Goal: Information Seeking & Learning: Get advice/opinions

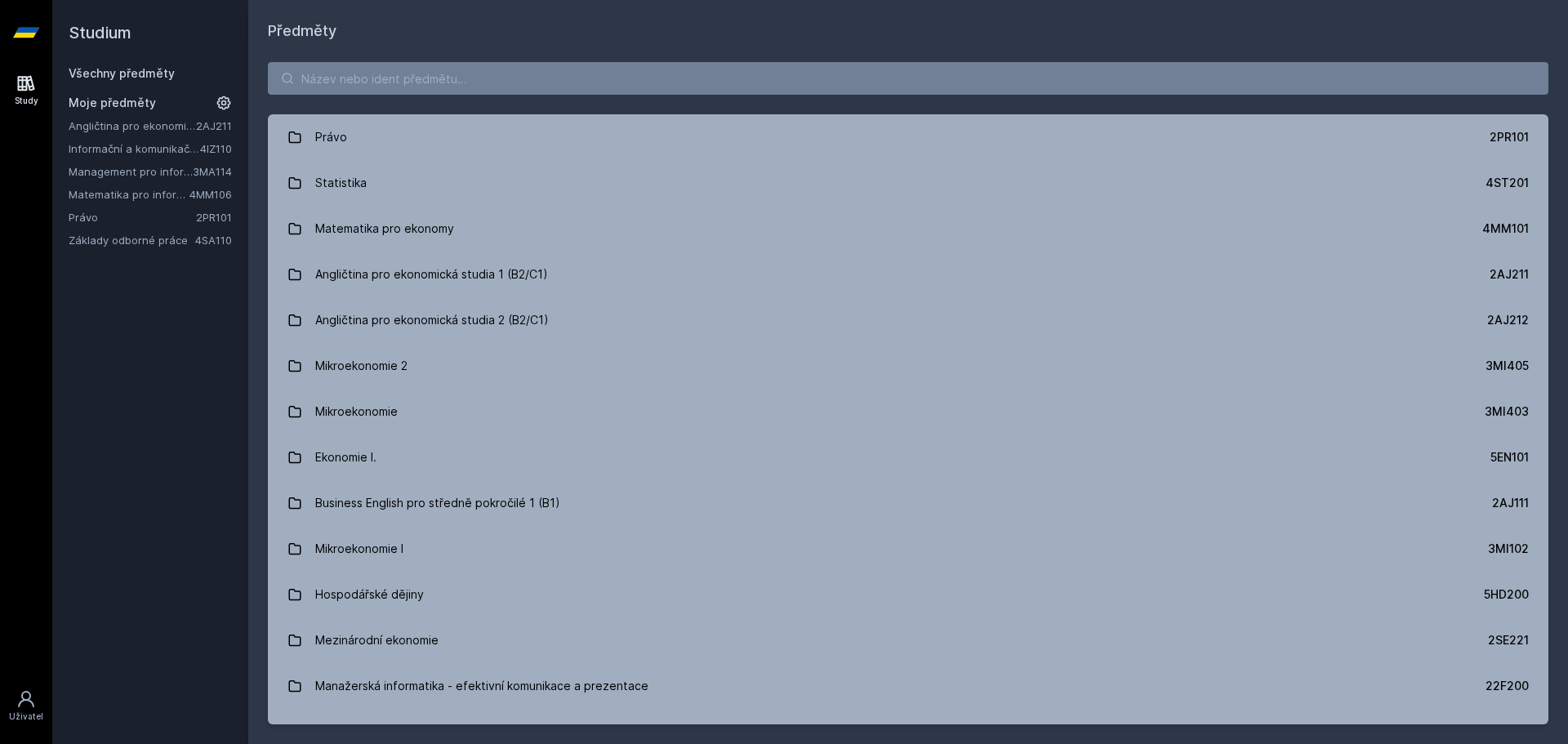
click at [115, 199] on link "Matematika pro informatiky" at bounding box center [129, 194] width 121 height 17
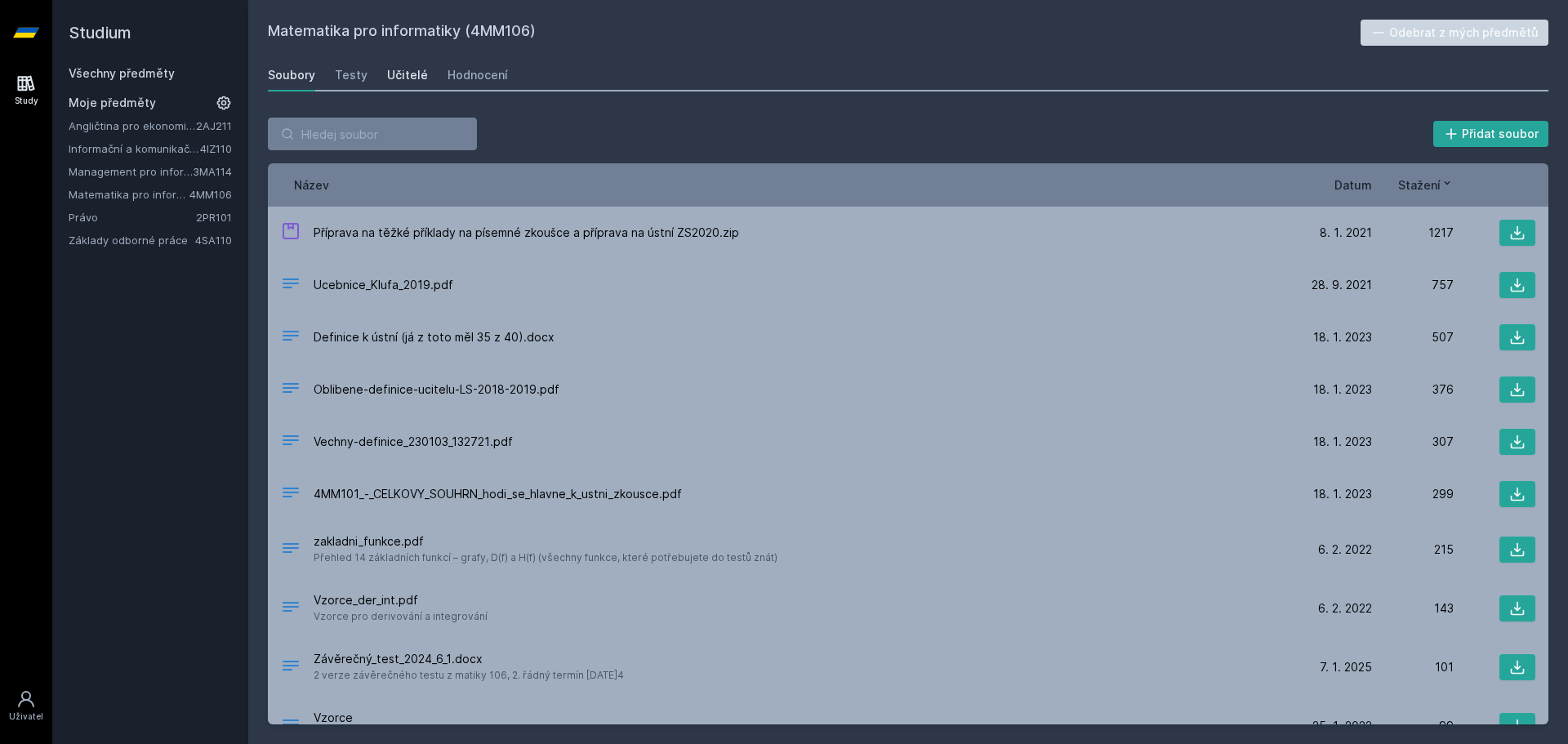
click at [392, 69] on div "Učitelé" at bounding box center [407, 75] width 41 height 17
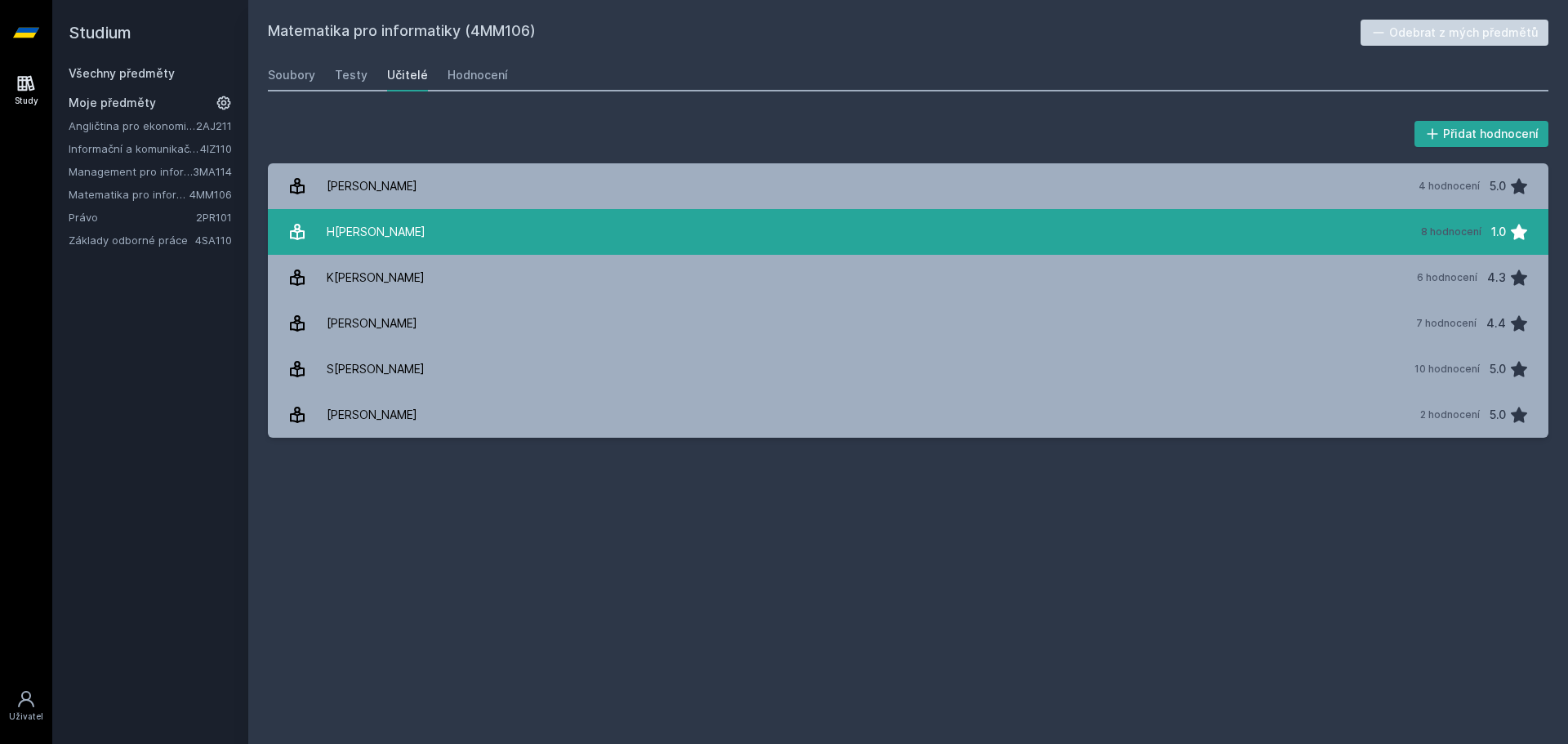
click at [421, 228] on link "Horský Richard 8 hodnocení 1.0" at bounding box center [908, 232] width 1281 height 46
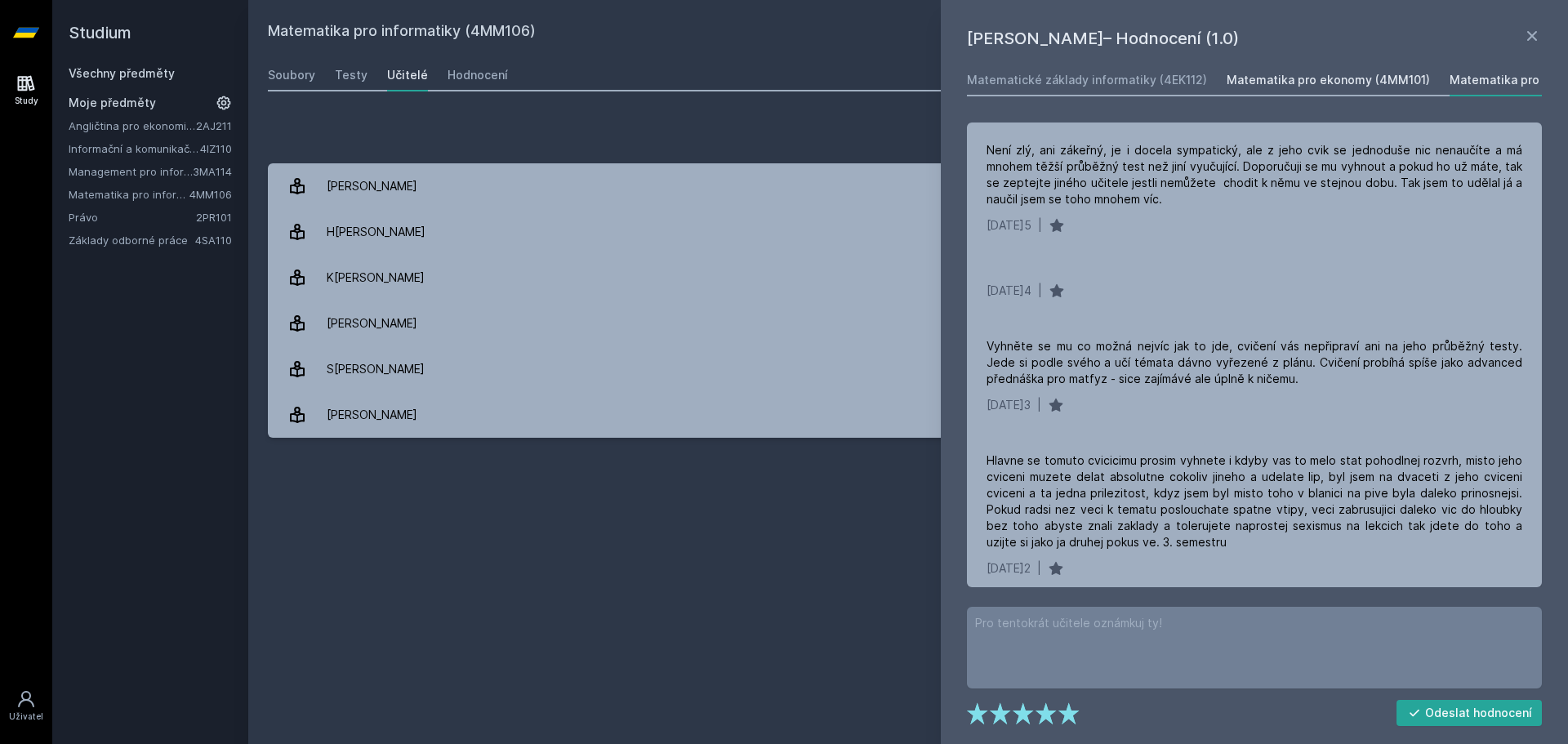
click at [1338, 68] on link "Matematika pro ekonomy (4MM101)" at bounding box center [1329, 79] width 204 height 32
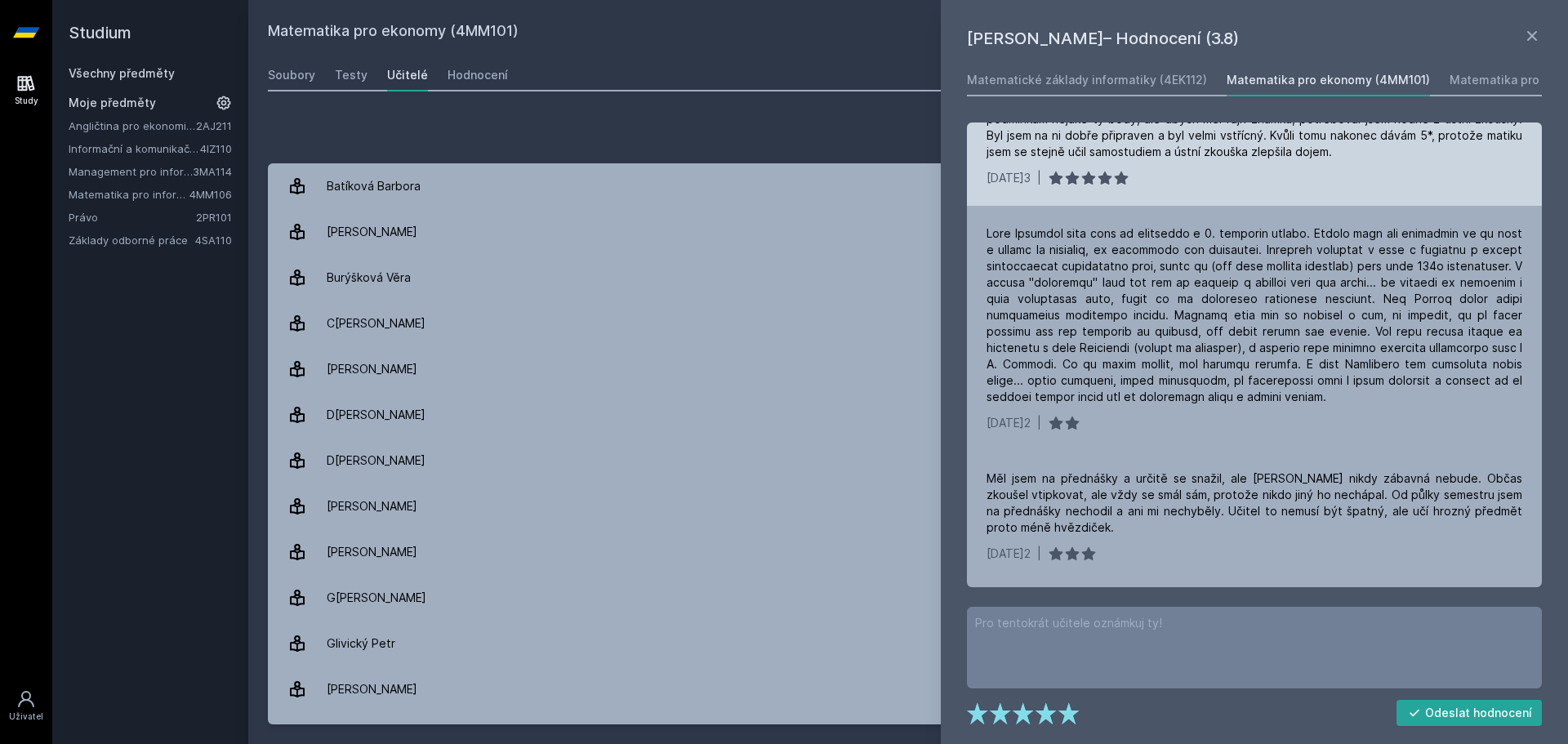
scroll to position [178, 0]
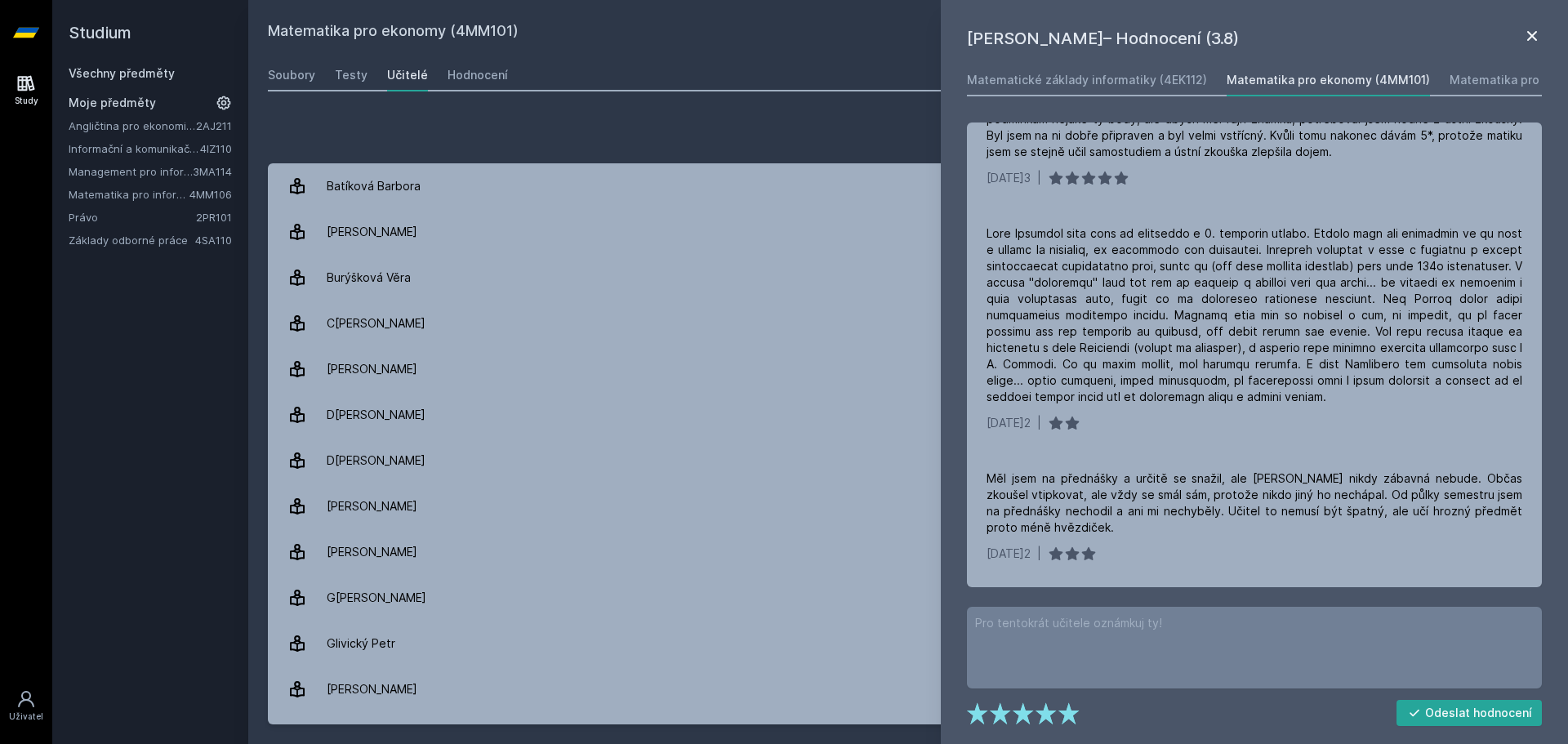
click at [1526, 35] on icon at bounding box center [1532, 36] width 20 height 20
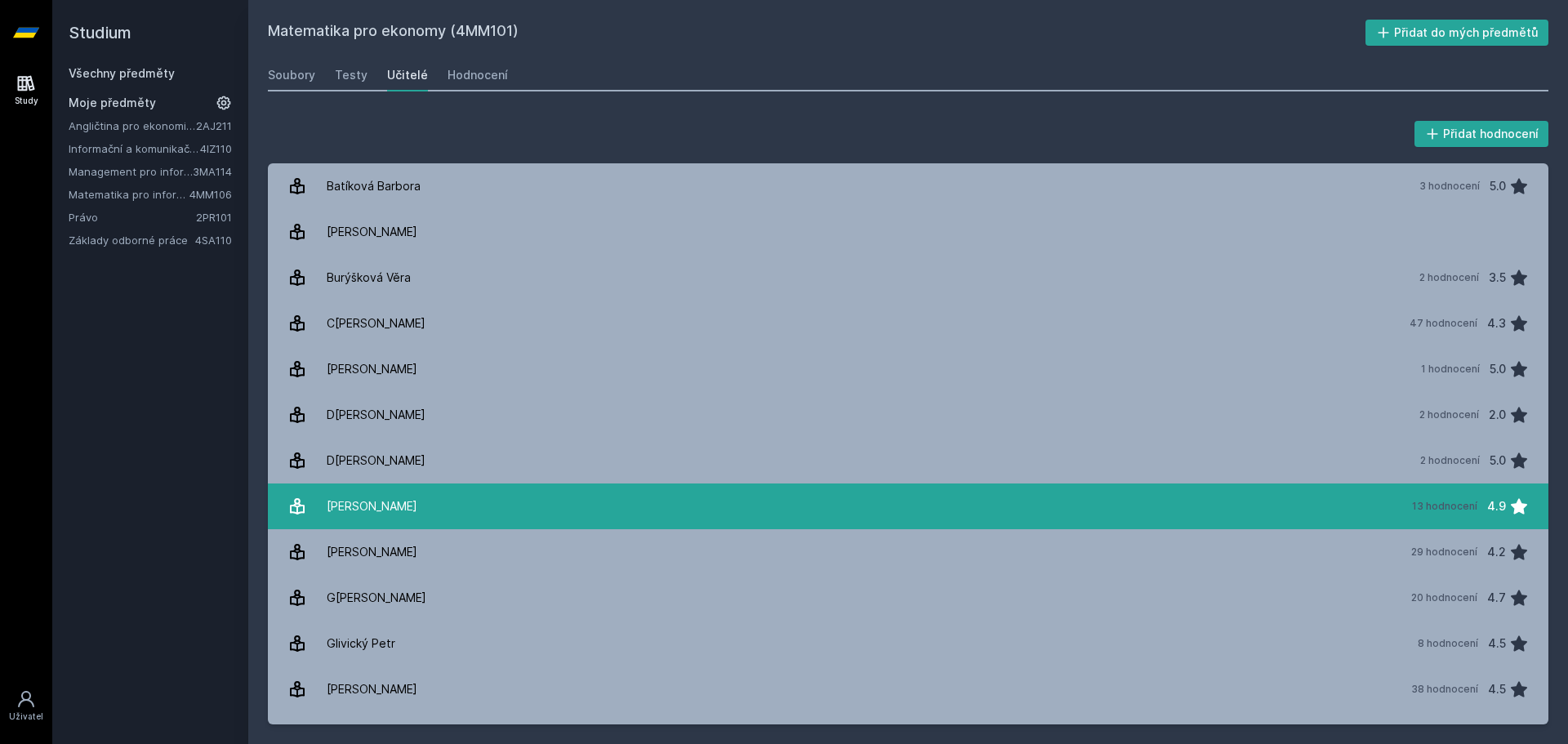
click at [440, 503] on link "Dotlačilová Petra 13 hodnocení 4.9" at bounding box center [908, 506] width 1281 height 46
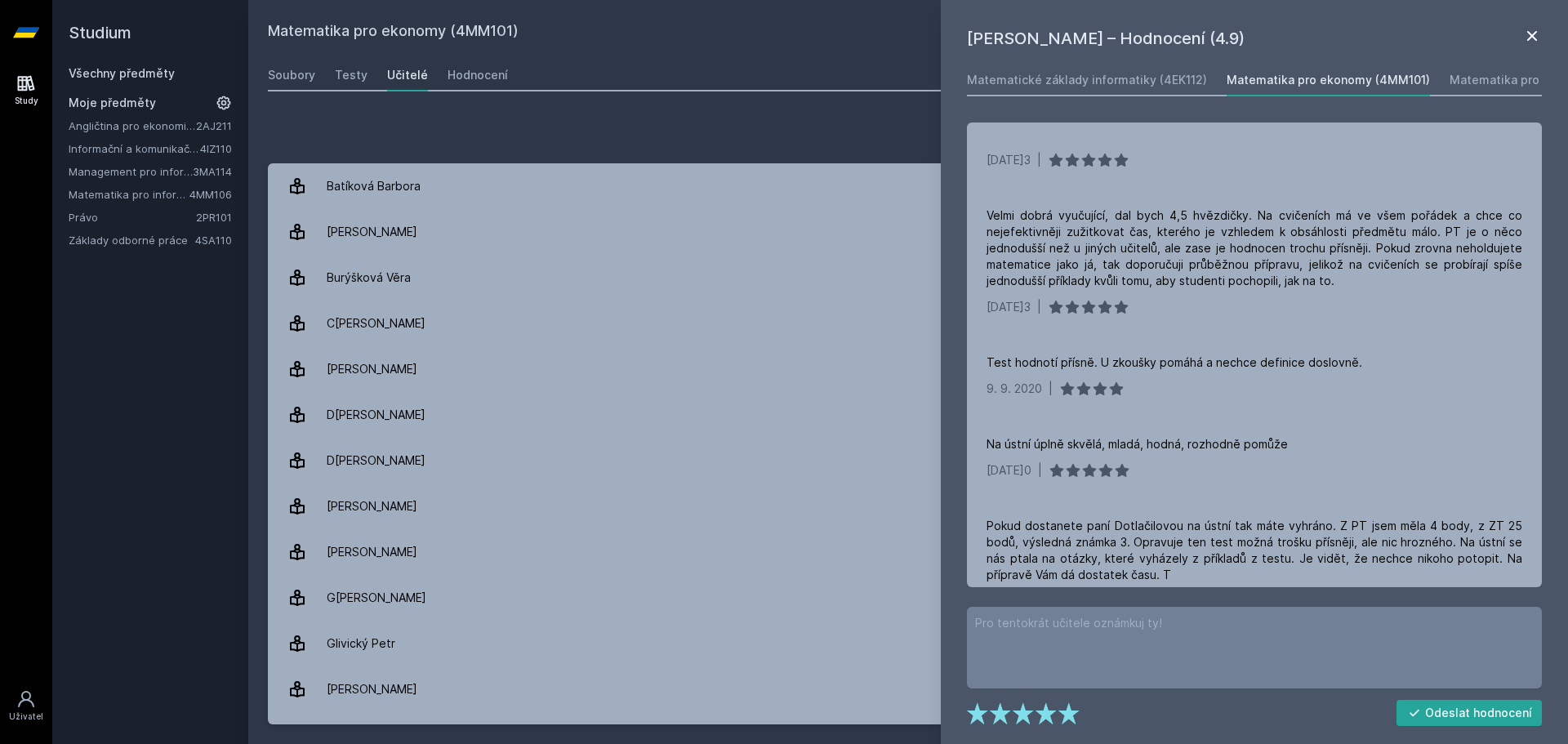
click at [1537, 41] on icon at bounding box center [1532, 36] width 20 height 20
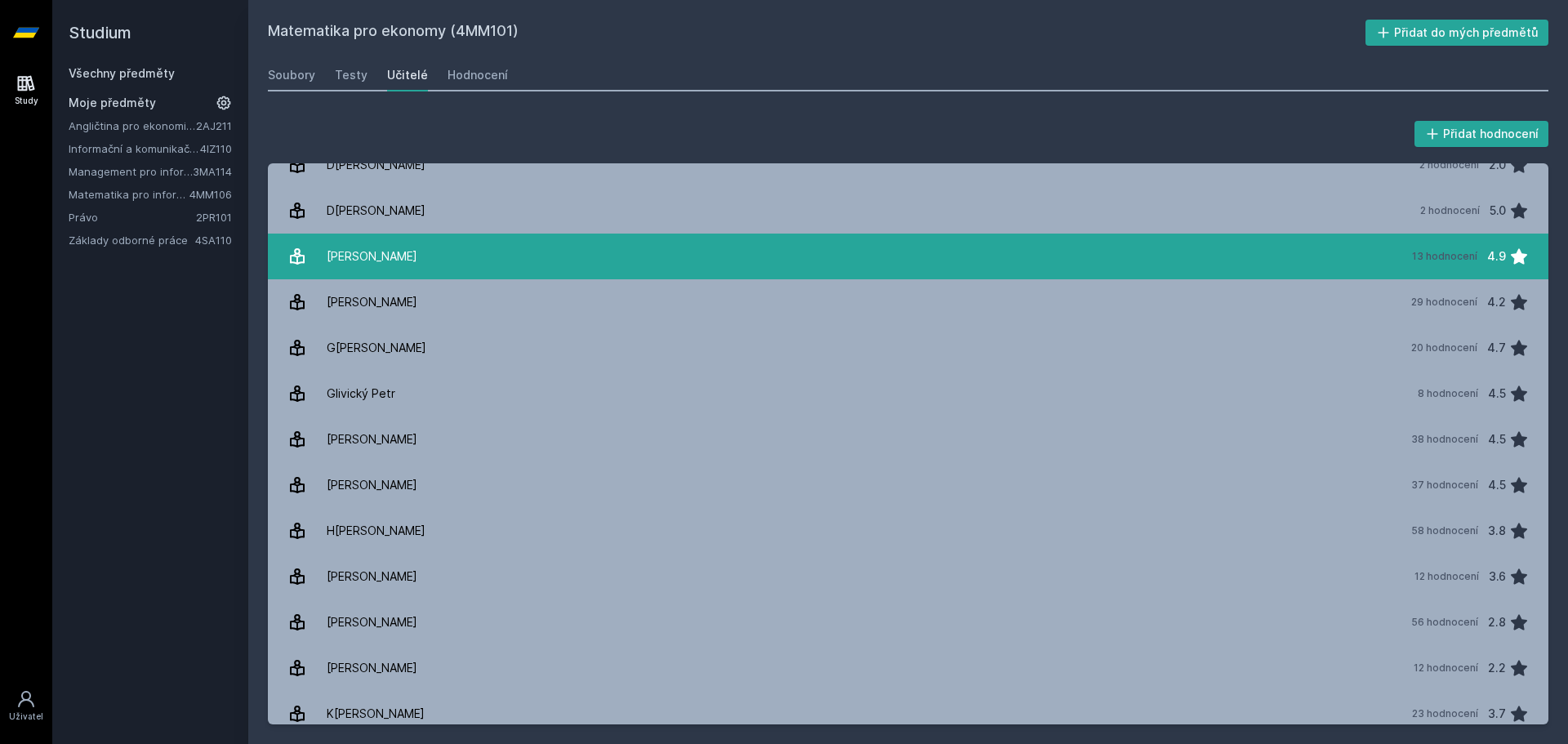
scroll to position [245, 0]
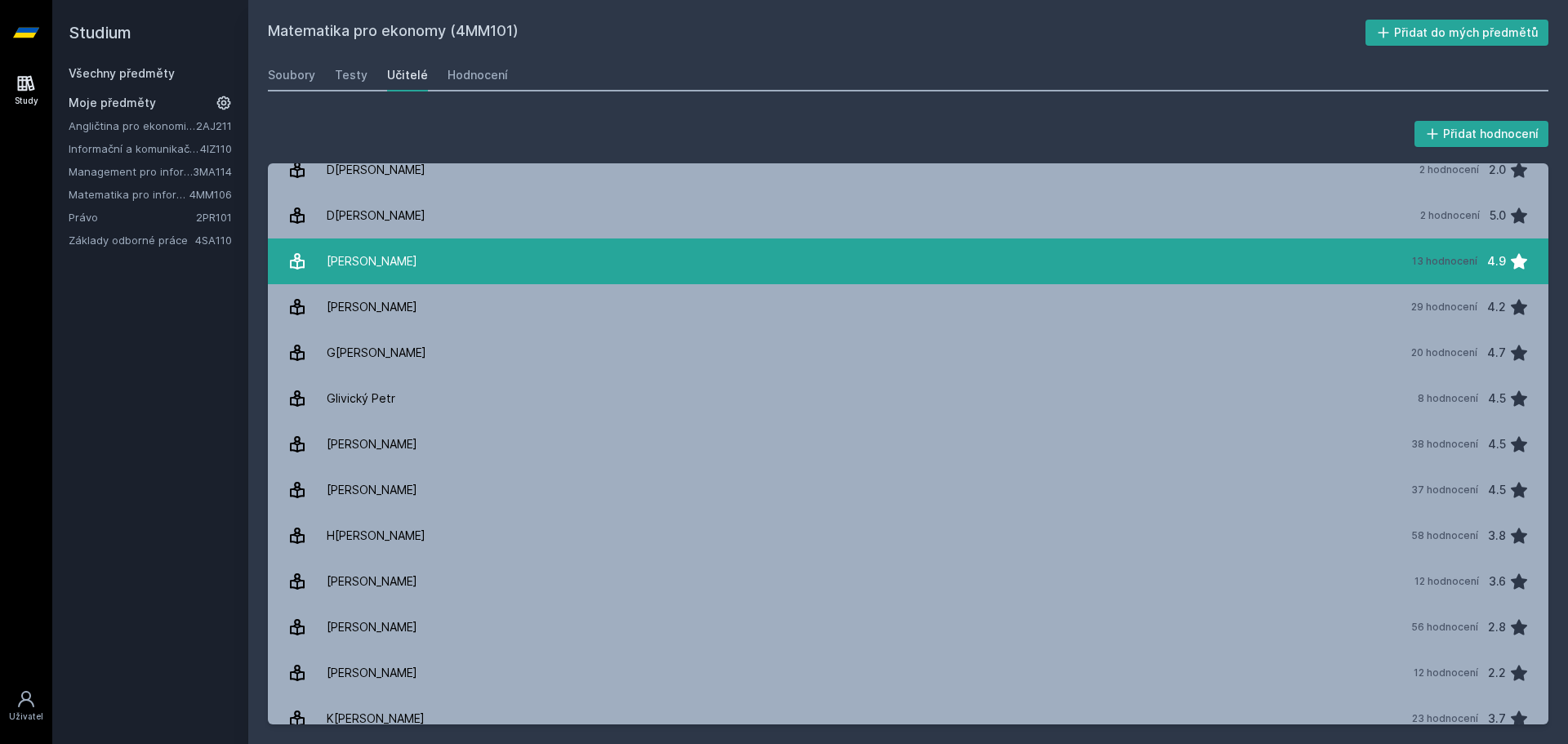
click at [825, 280] on link "Dotlačilová Petra 13 hodnocení 4.9" at bounding box center [908, 261] width 1281 height 46
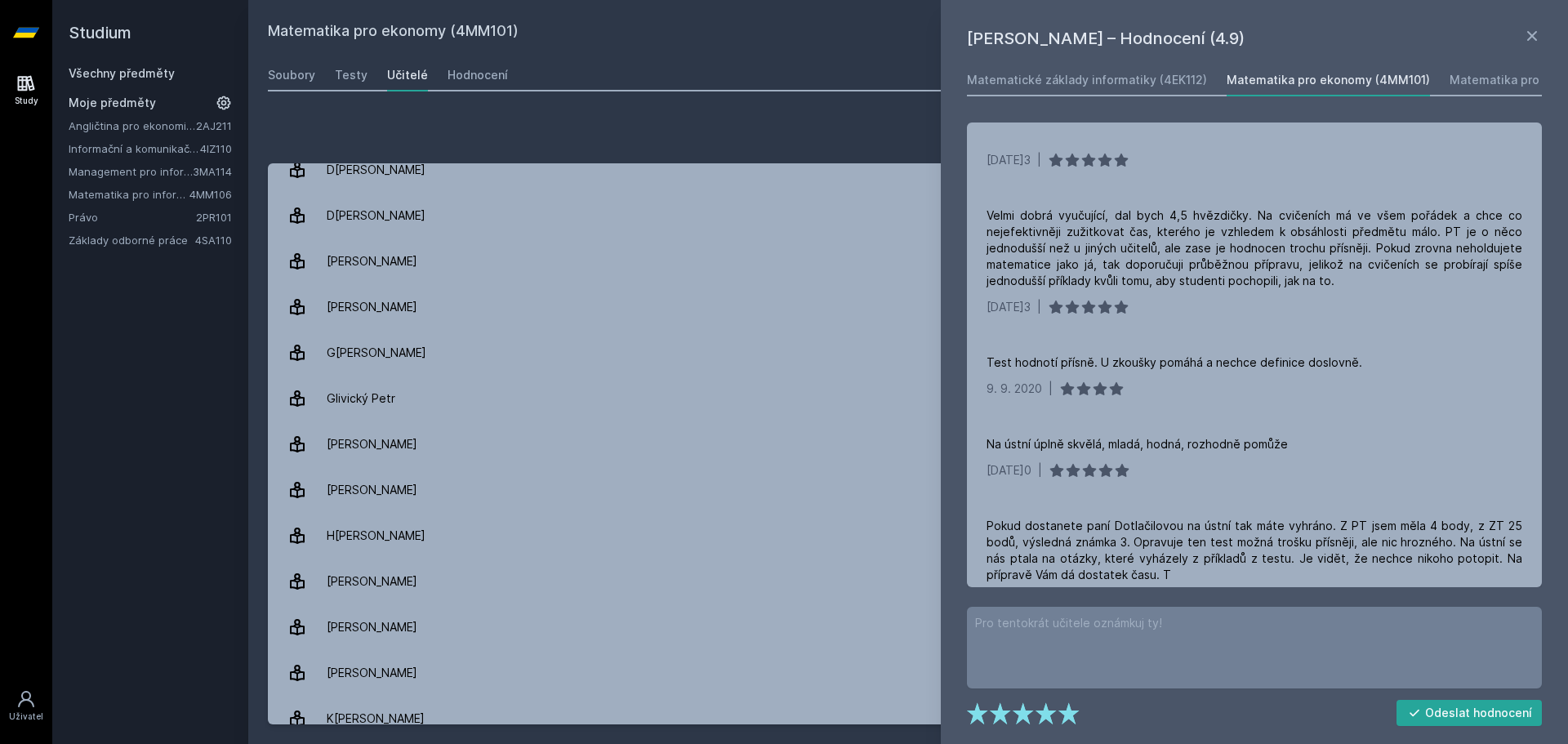
click at [1545, 38] on div "Petra Dotlačilová – Hodnocení (4.9) Matematické základy informatiky (4EK112) Ma…" at bounding box center [1254, 372] width 628 height 744
click at [1531, 36] on icon at bounding box center [1532, 36] width 10 height 10
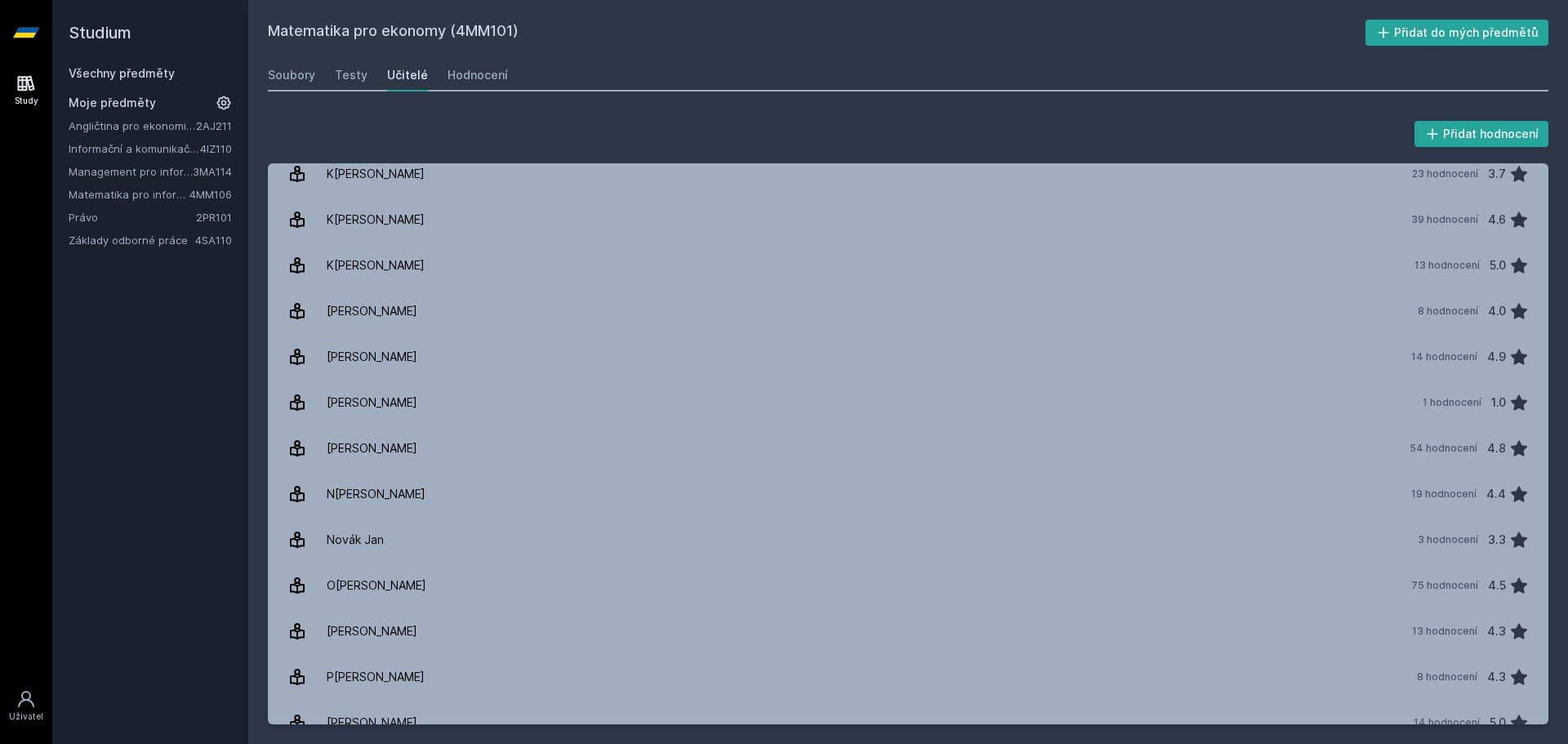
scroll to position [811, 0]
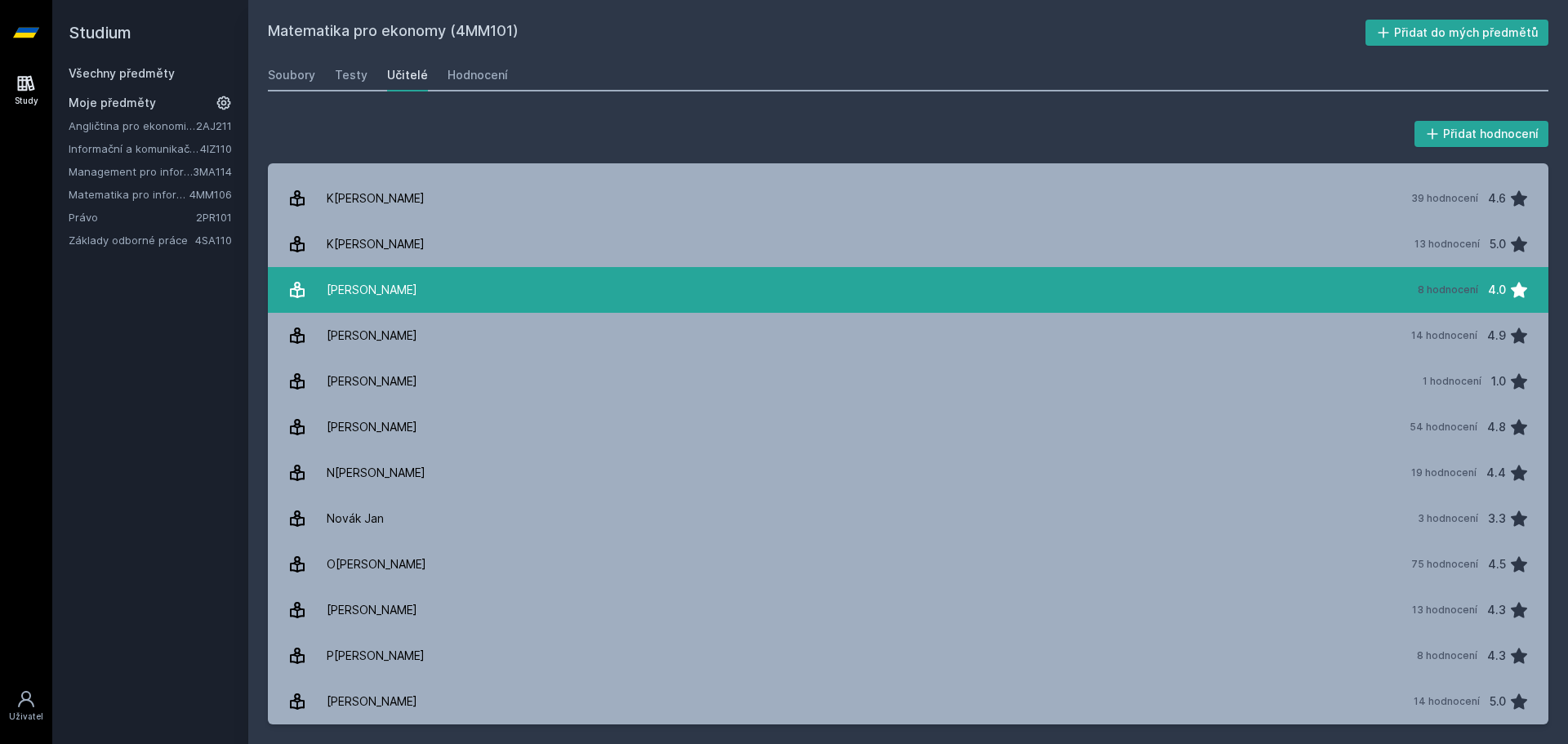
click at [568, 303] on link "Laichterová Jarmila 8 hodnocení 4.0" at bounding box center [908, 290] width 1281 height 46
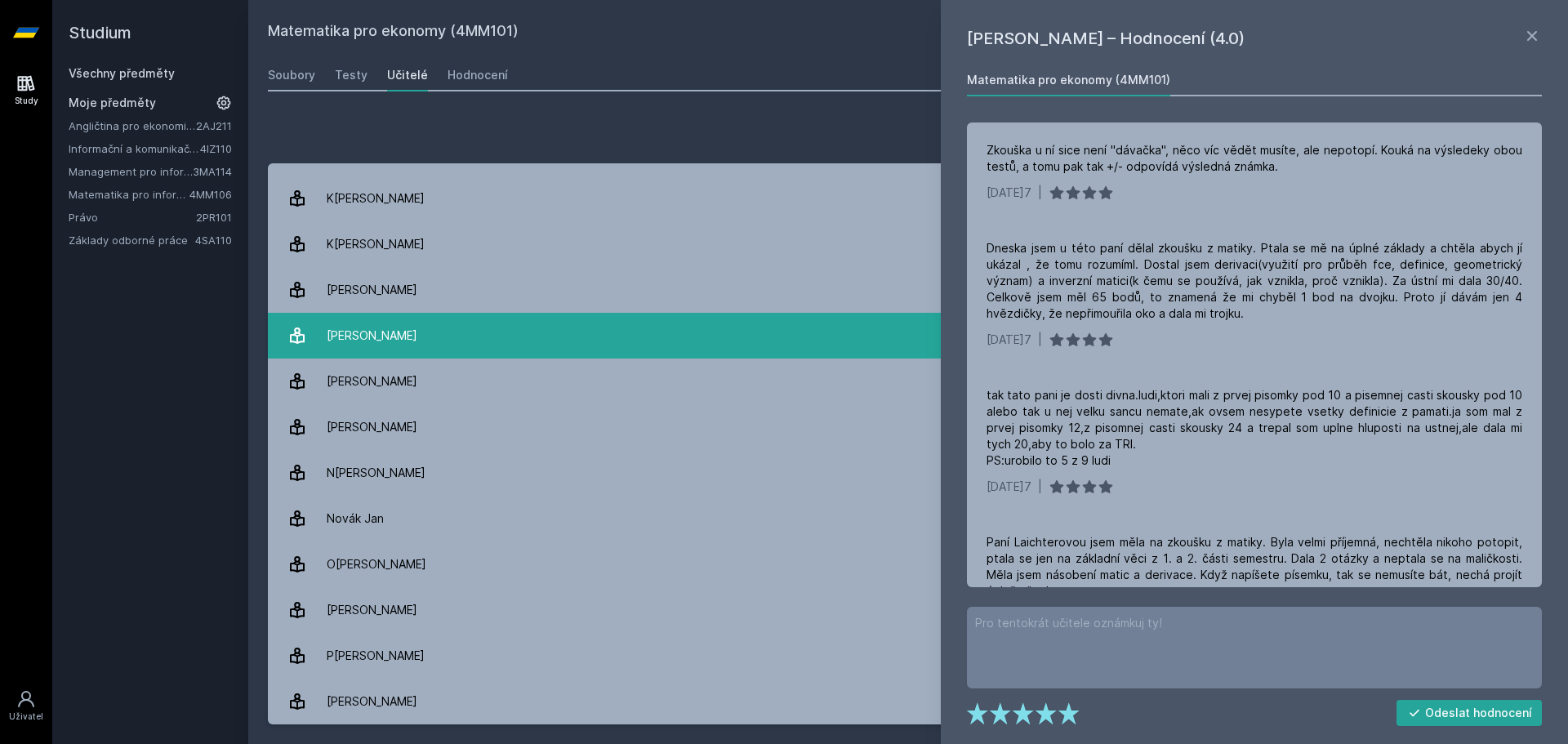
click at [623, 319] on link "Liška Andrej 14 hodnocení 4.9" at bounding box center [908, 335] width 1281 height 46
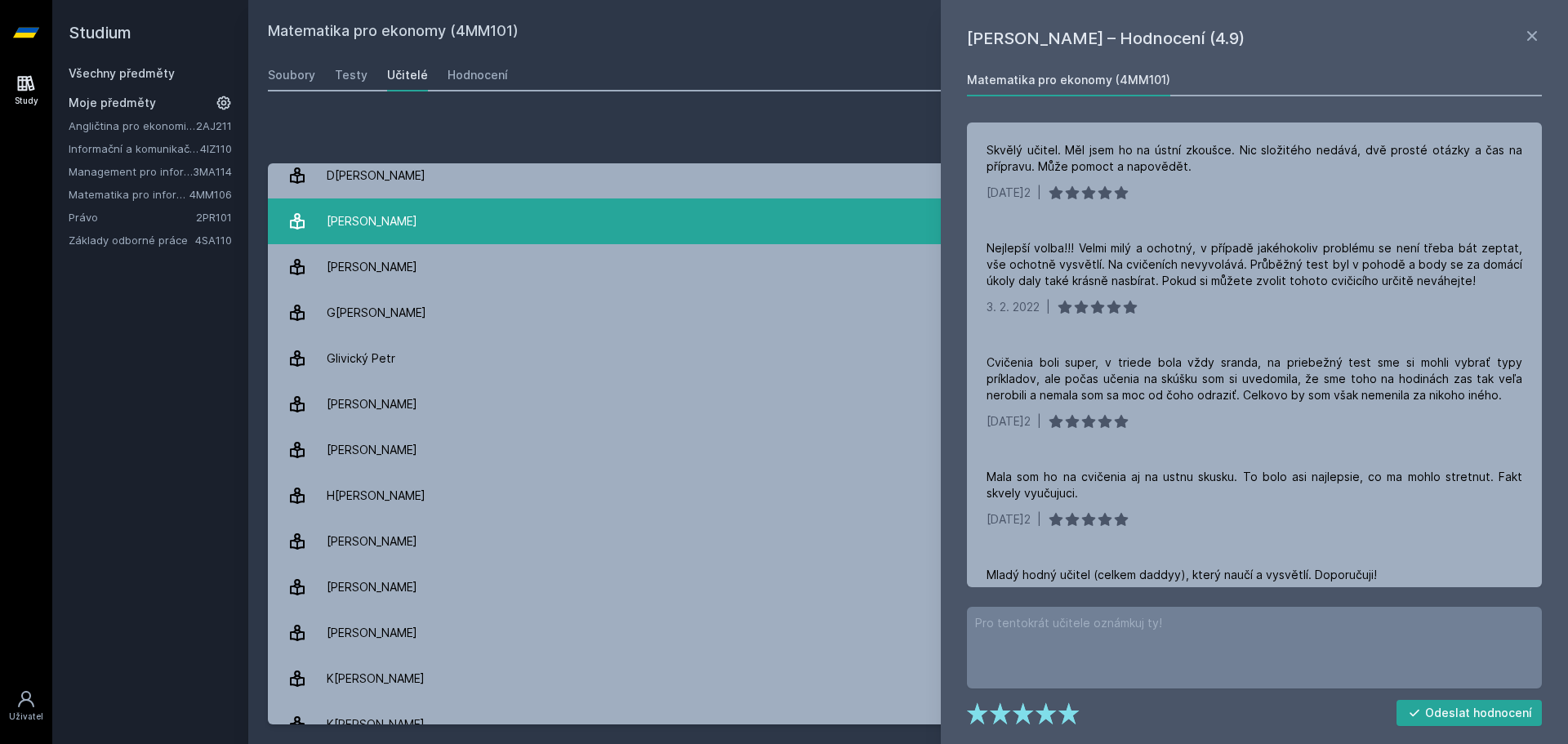
scroll to position [239, 0]
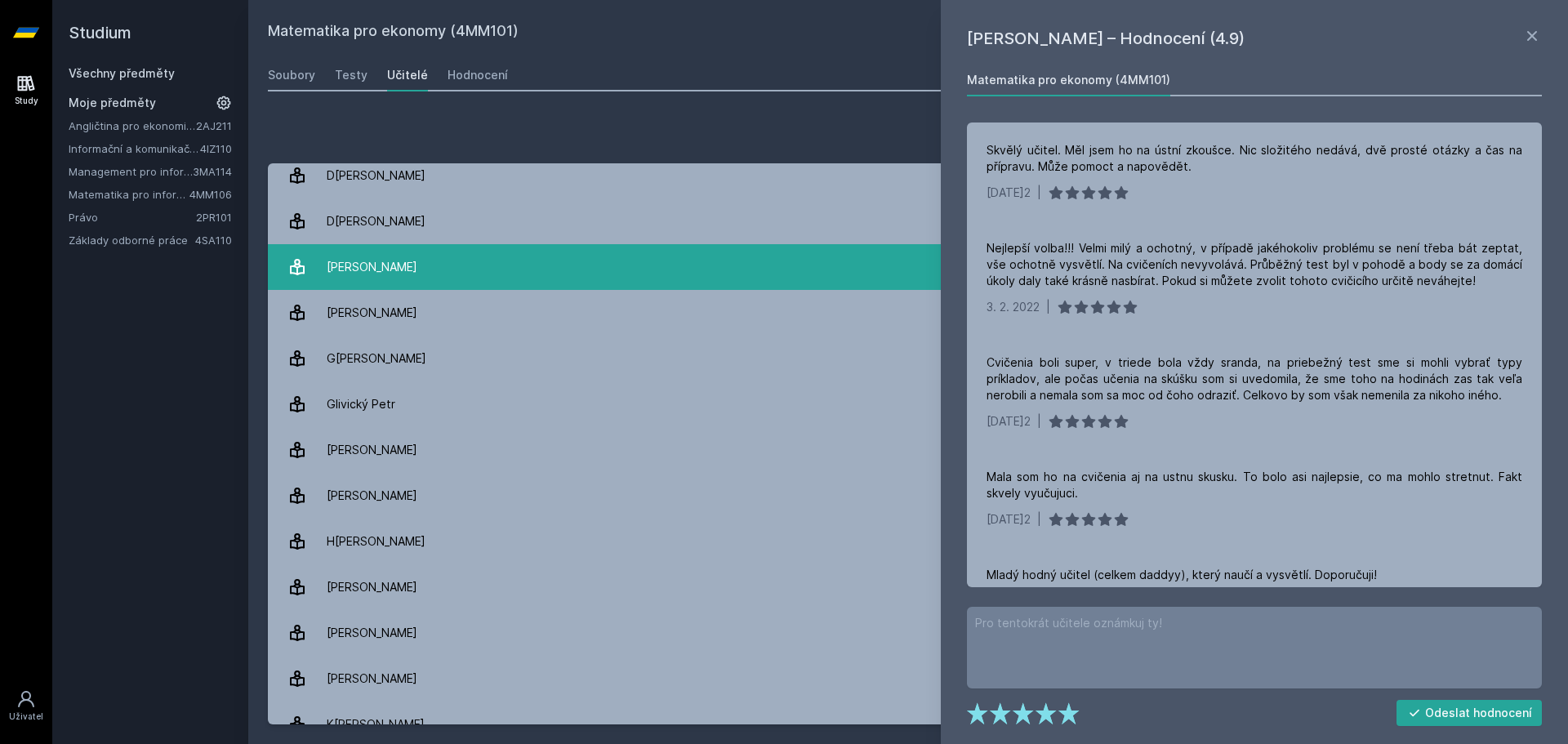
click at [417, 270] on div "[PERSON_NAME]" at bounding box center [372, 266] width 90 height 32
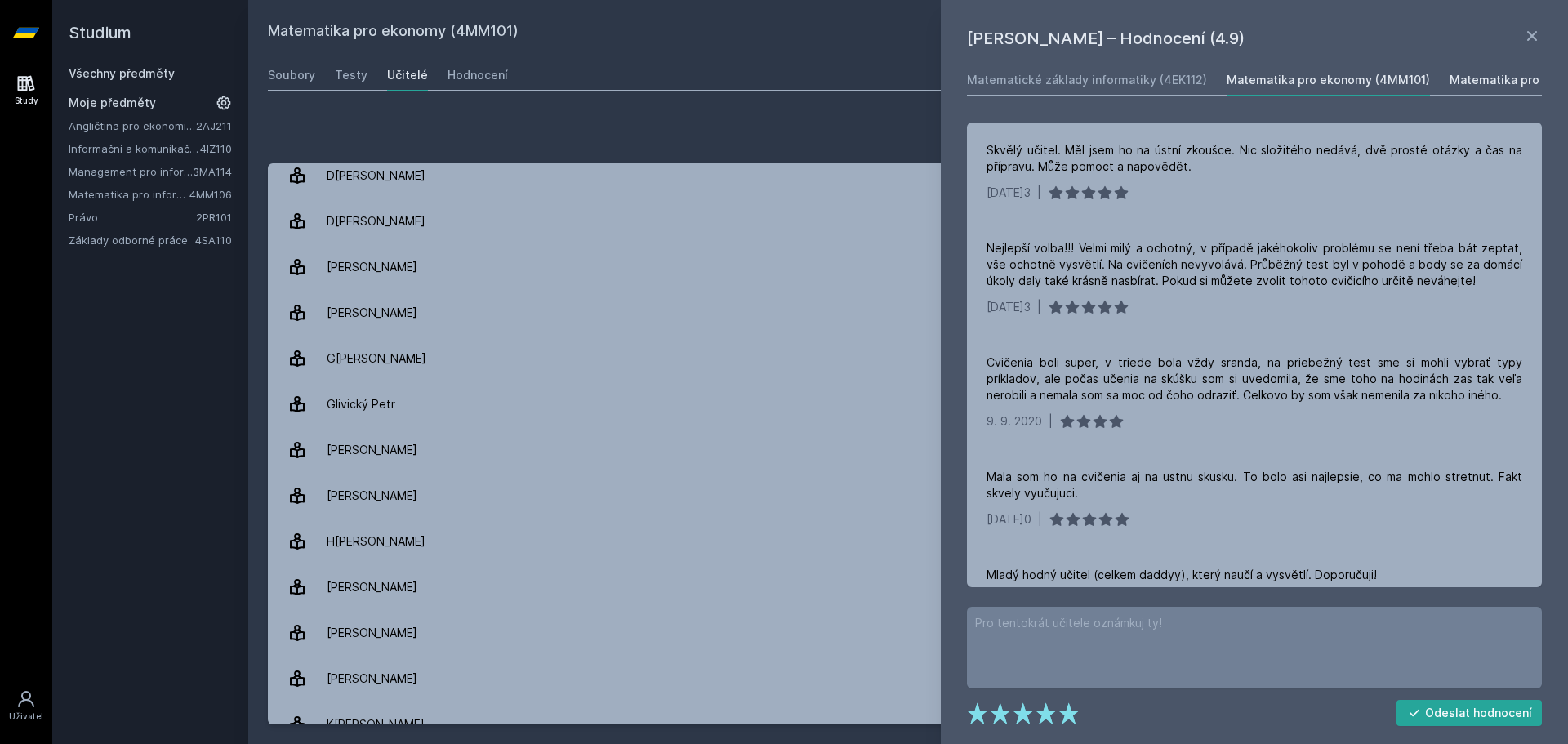
click at [1450, 81] on div "Matematika pro informatiky (4MM106)" at bounding box center [1558, 80] width 218 height 17
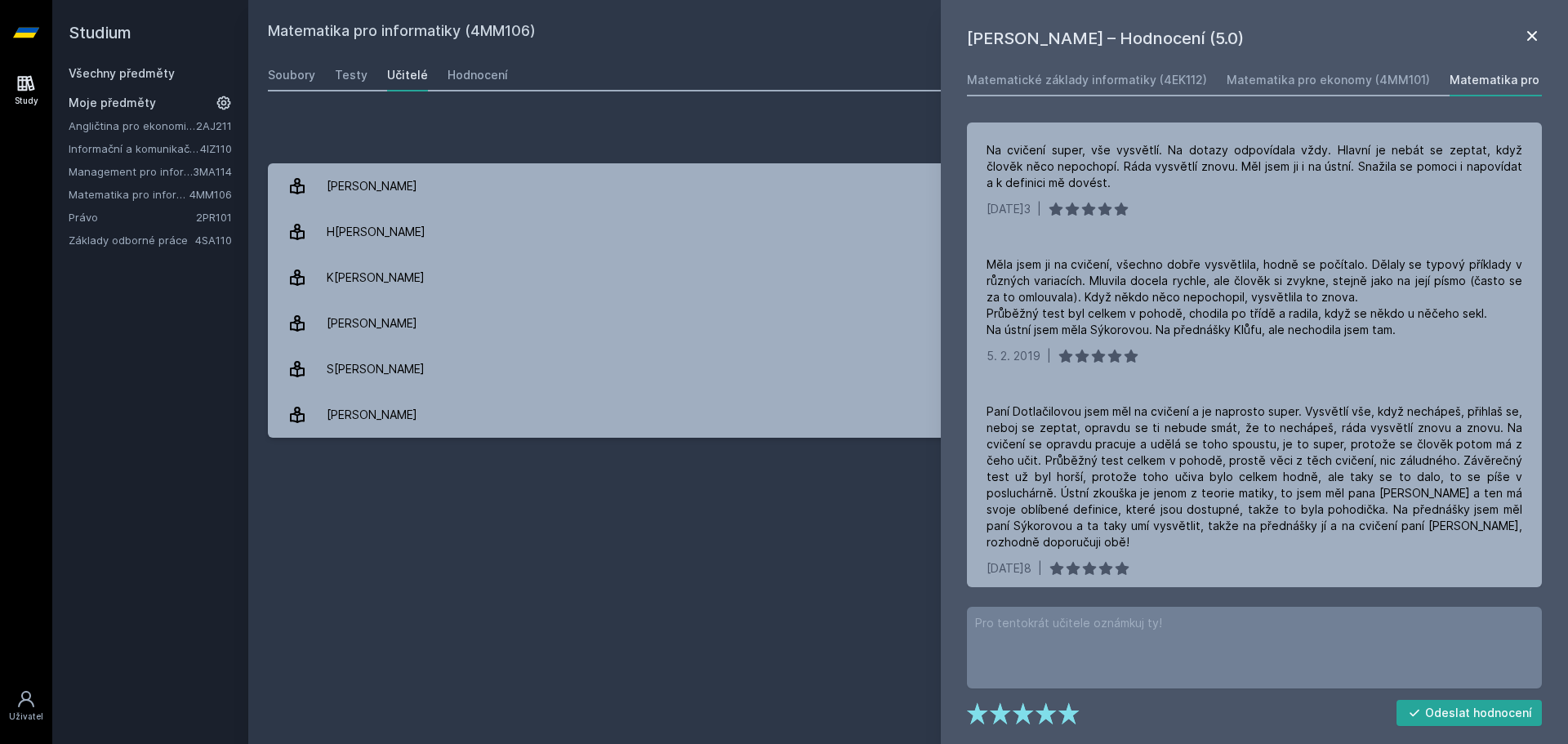
click at [1527, 37] on icon at bounding box center [1532, 36] width 20 height 20
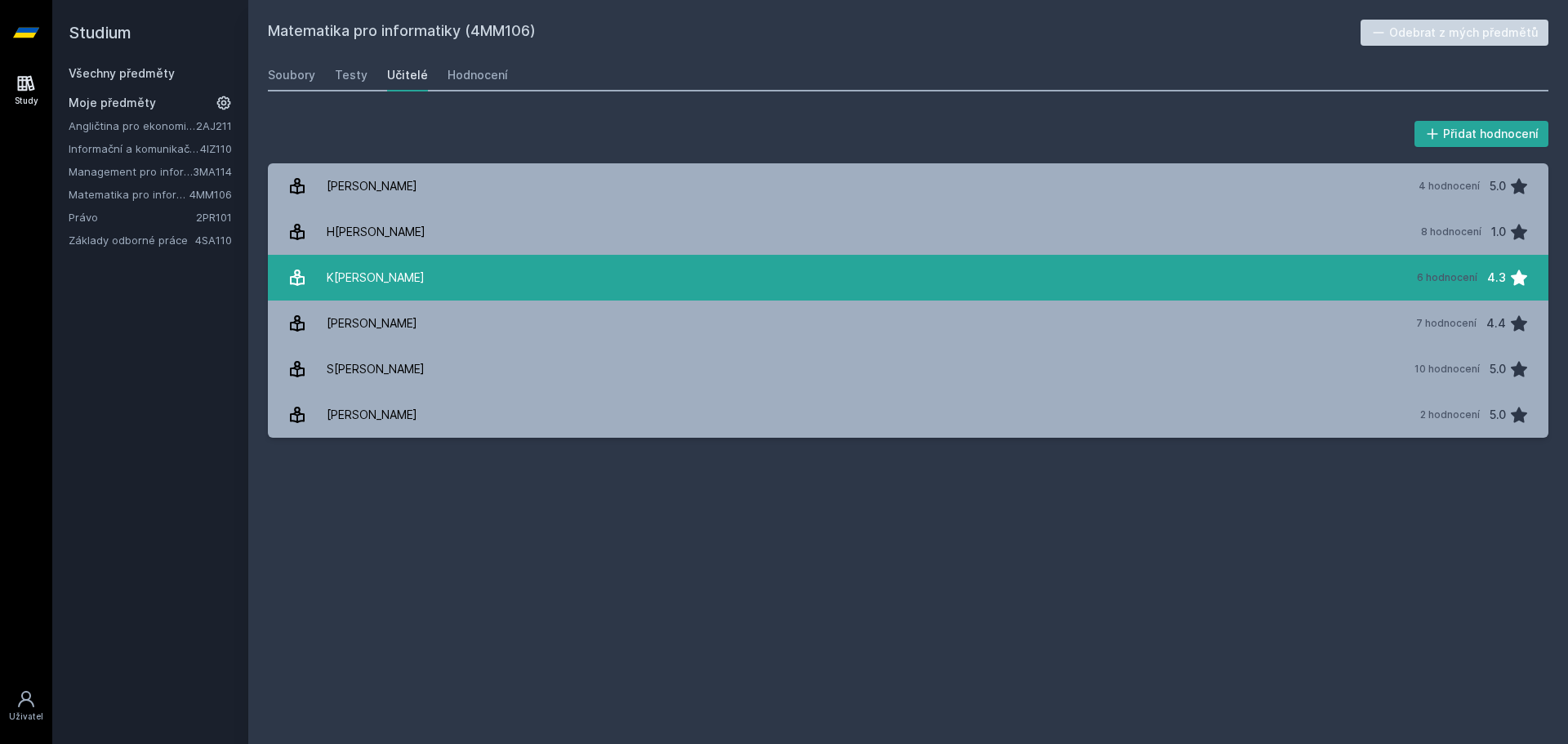
click at [479, 277] on link "Klůfa Jindřich 6 hodnocení 4.3" at bounding box center [908, 277] width 1281 height 46
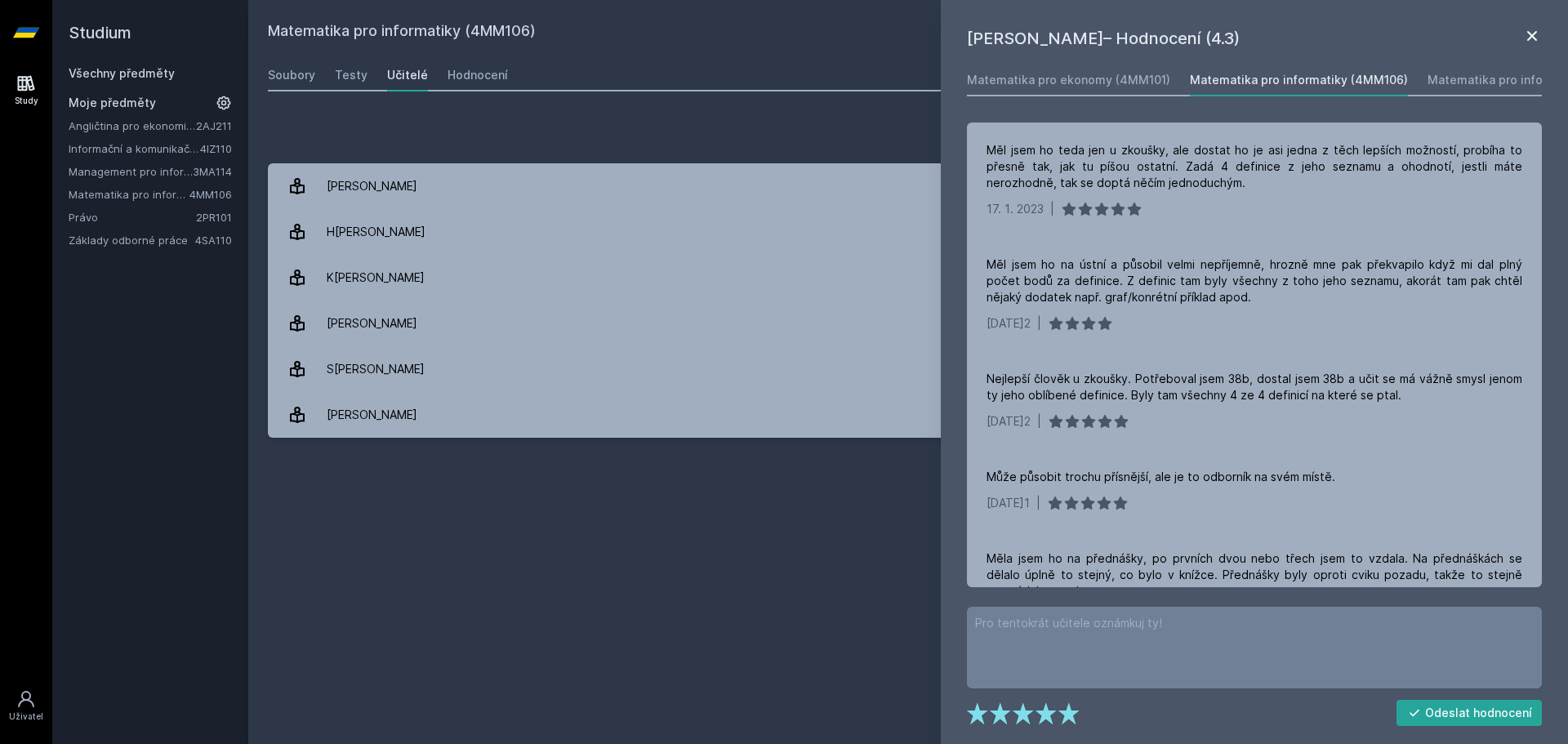
click at [1536, 36] on icon at bounding box center [1532, 36] width 20 height 20
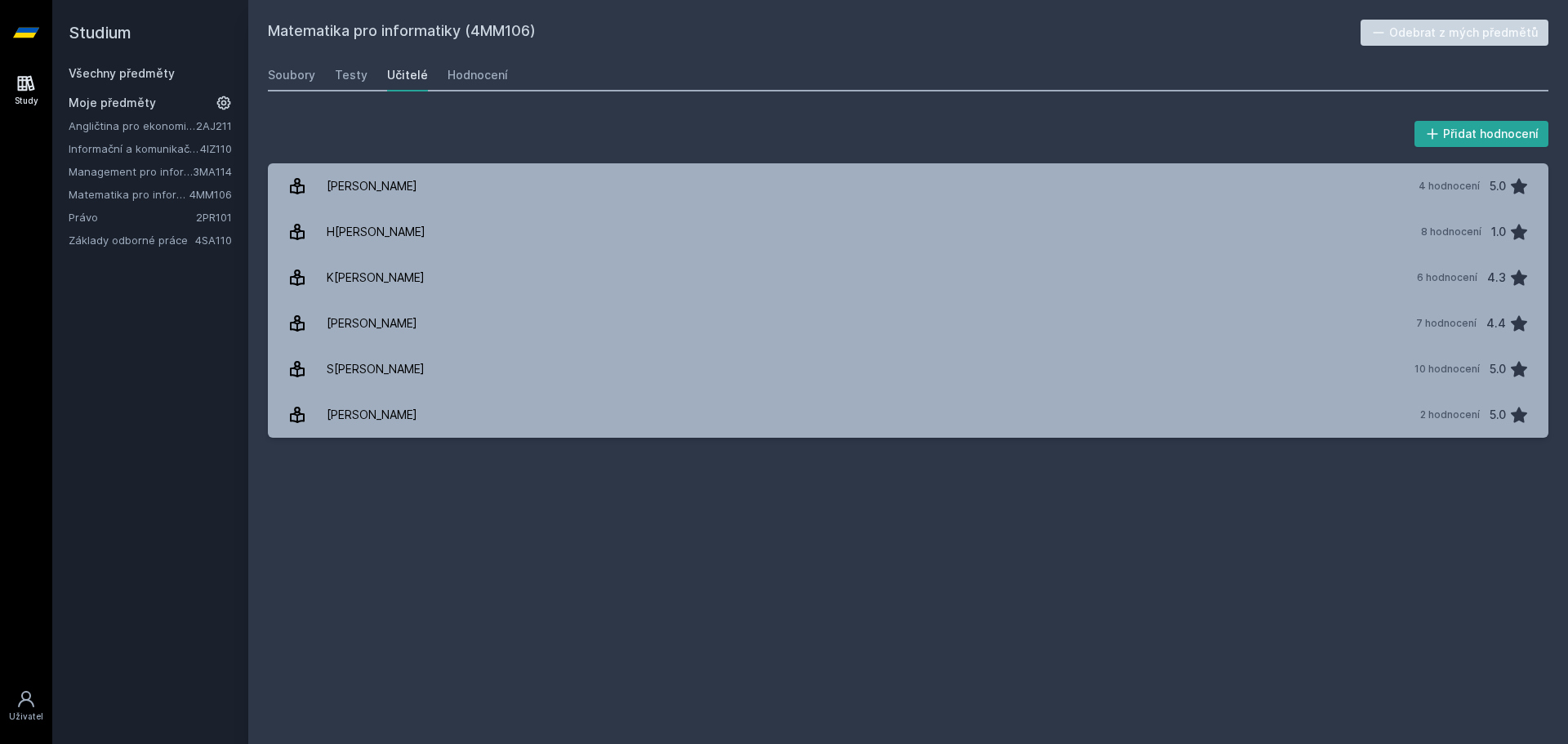
click at [1253, 572] on div "Matematika pro informatiky (4MM106) Odebrat z mých předmětů Soubory Testy Učite…" at bounding box center [908, 372] width 1281 height 704
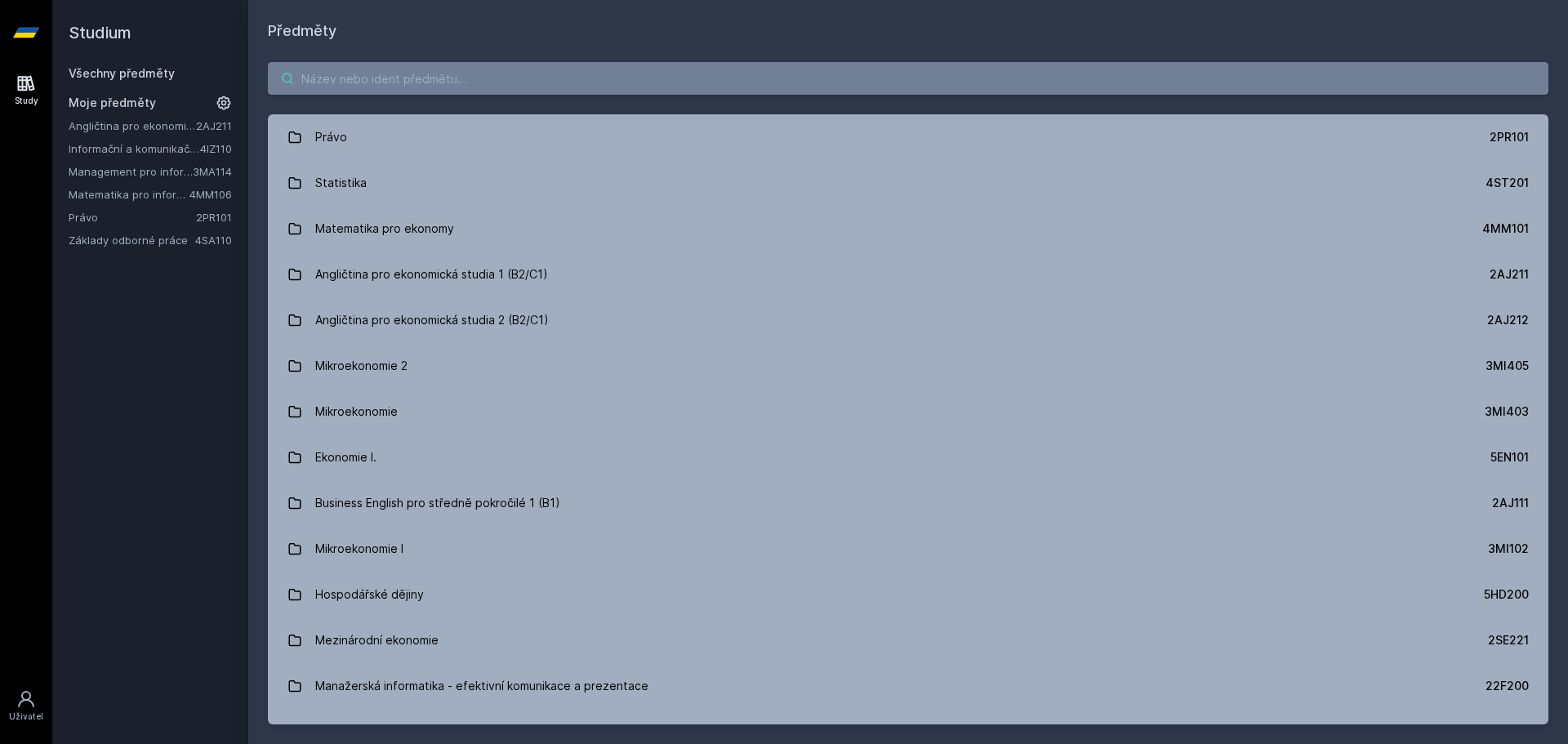
click at [440, 83] on input "search" at bounding box center [908, 78] width 1281 height 32
paste input "[PERSON_NAME]"
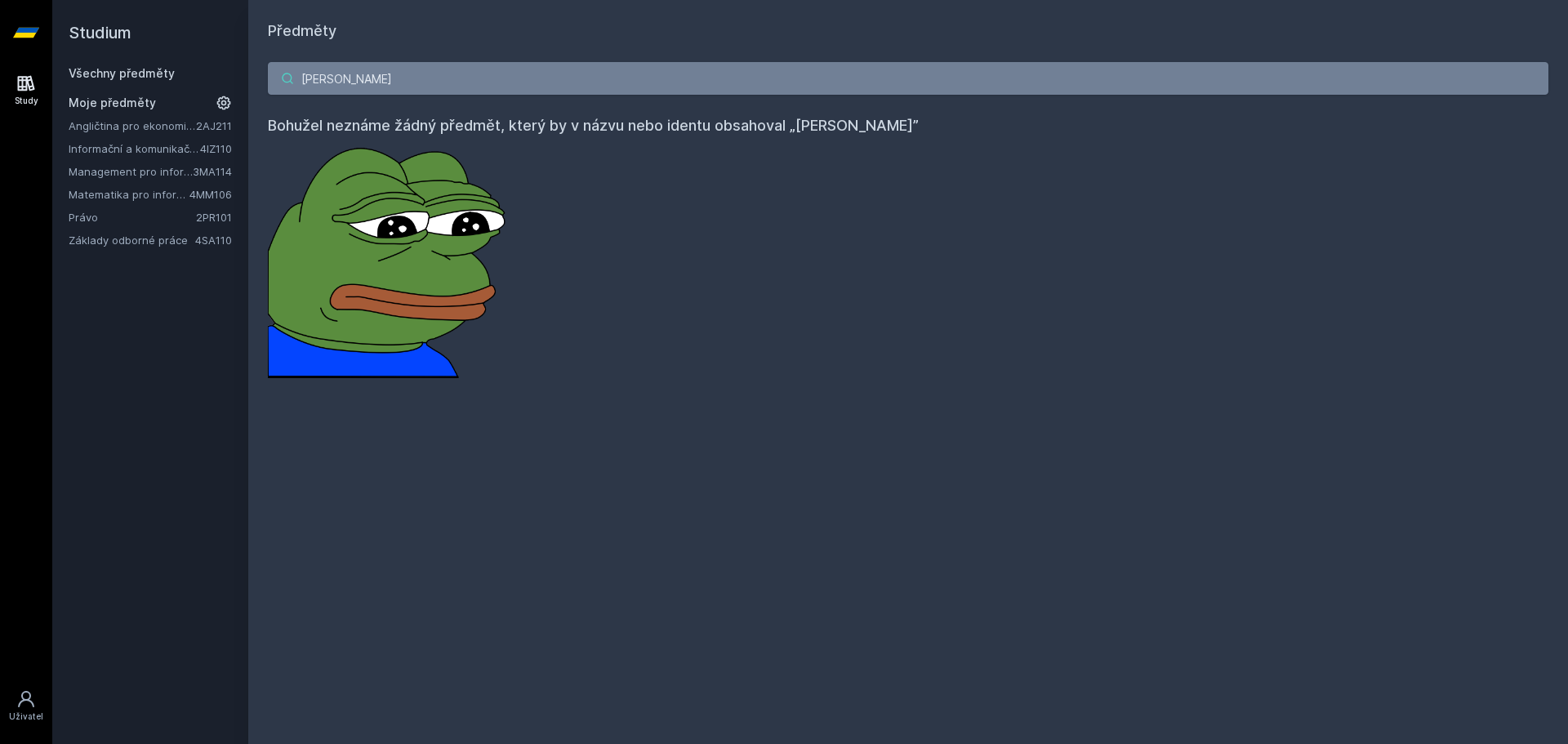
type input "J"
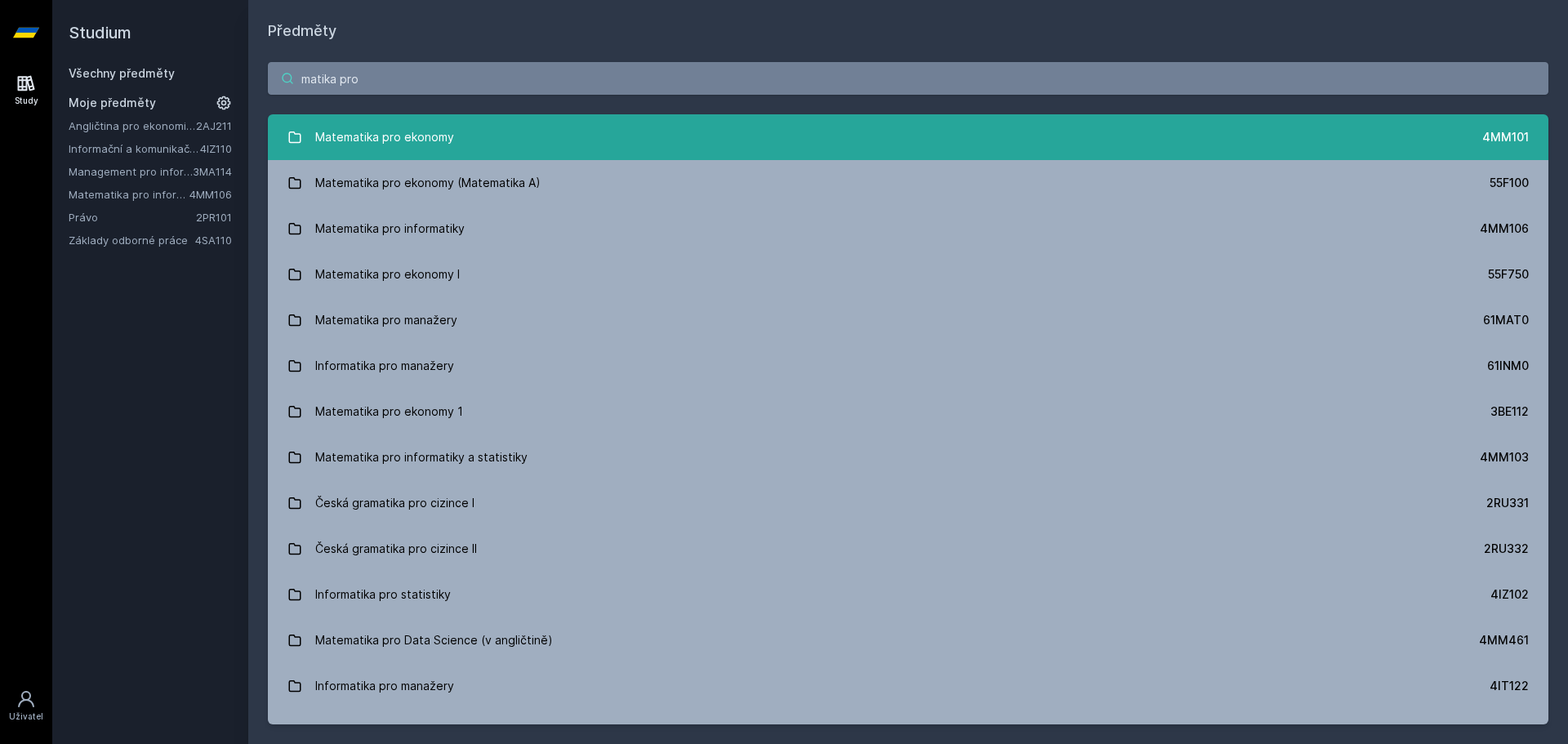
type input "matika pro"
click at [421, 136] on div "Matematika pro ekonomy" at bounding box center [385, 137] width 139 height 32
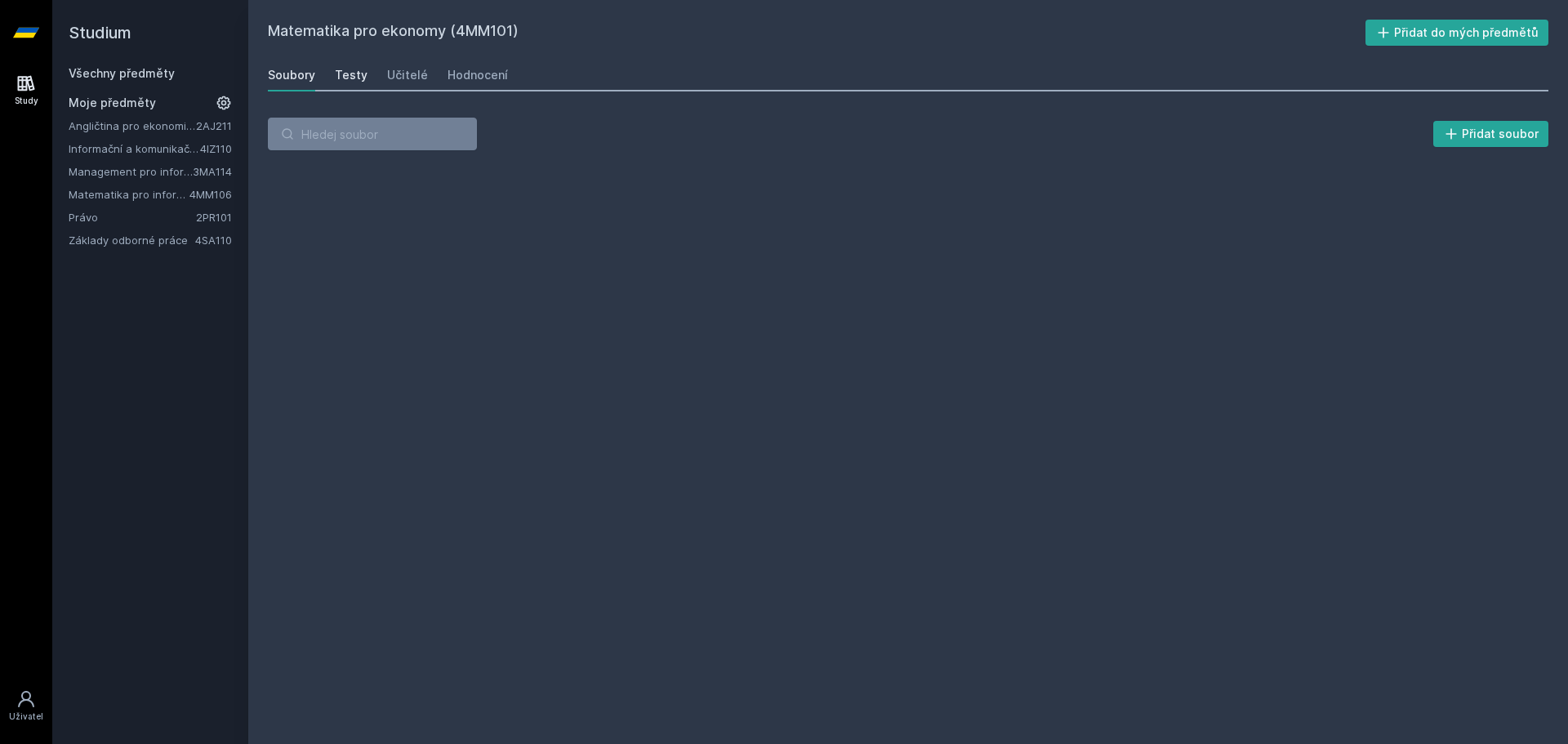
click at [349, 72] on div "Testy" at bounding box center [350, 75] width 32 height 17
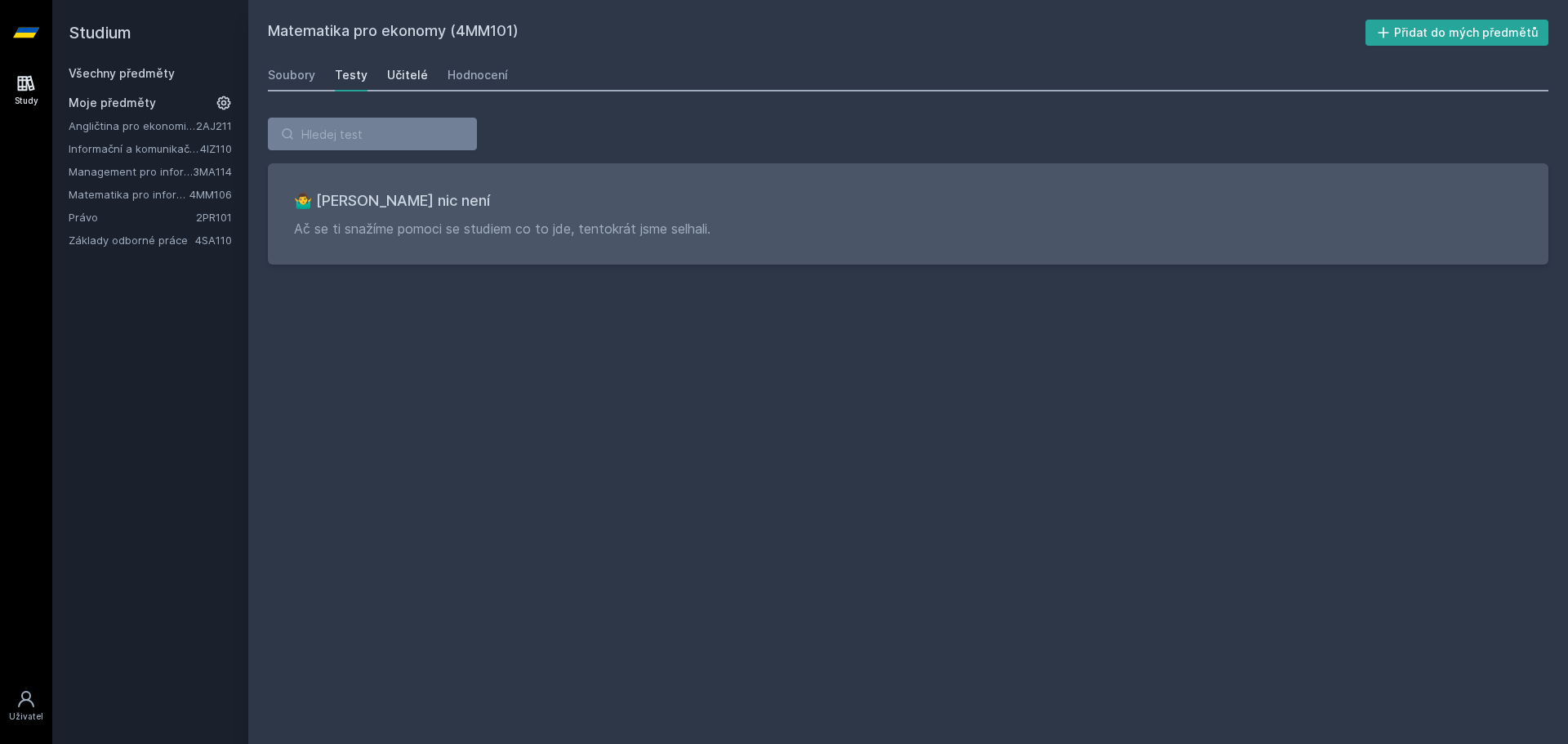
click at [397, 80] on div "Učitelé" at bounding box center [407, 75] width 41 height 17
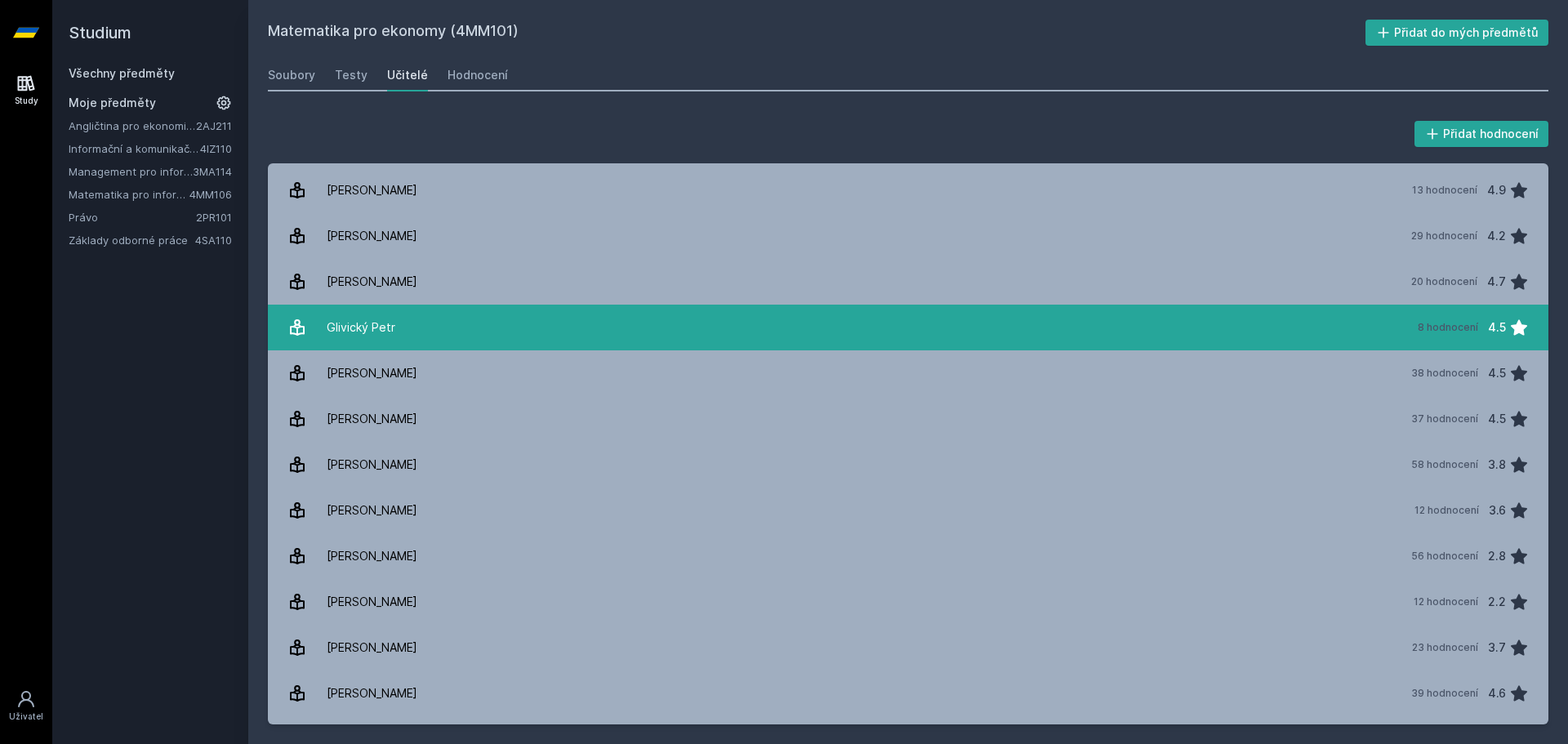
scroll to position [327, 0]
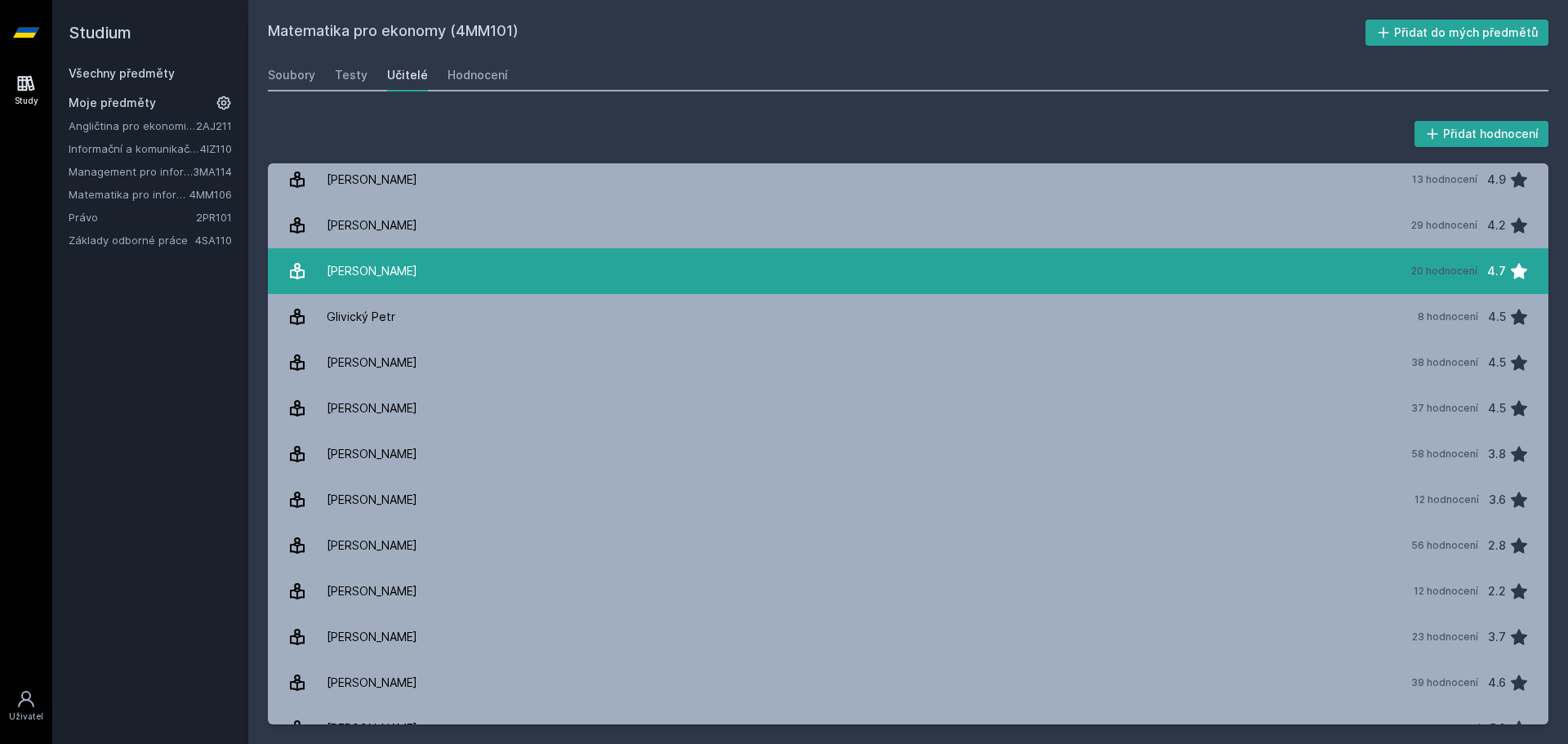
click at [540, 274] on link "[PERSON_NAME] 20 hodnocení 4.7" at bounding box center [908, 271] width 1281 height 46
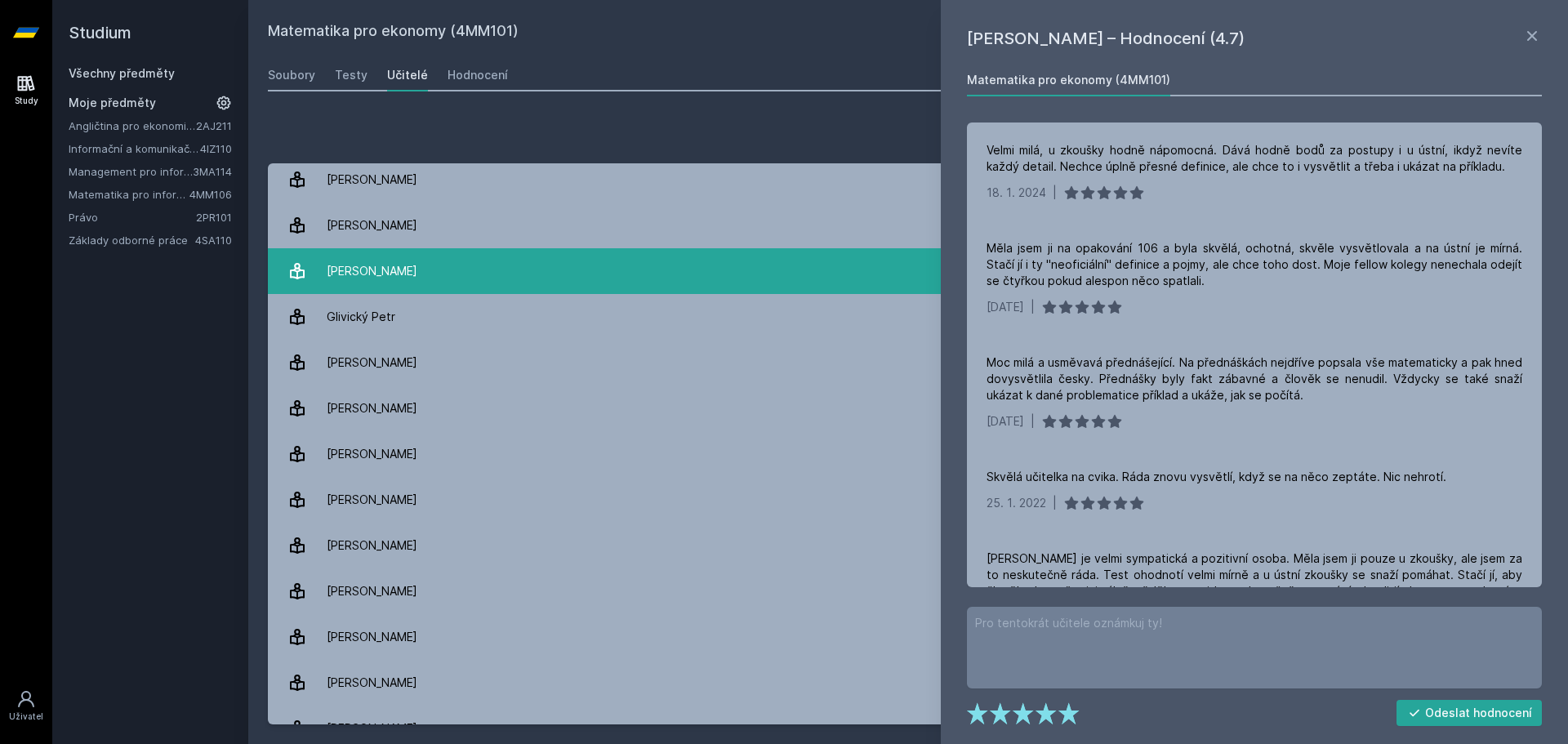
click at [540, 274] on link "[PERSON_NAME] 20 hodnocení 4.7" at bounding box center [908, 271] width 1281 height 46
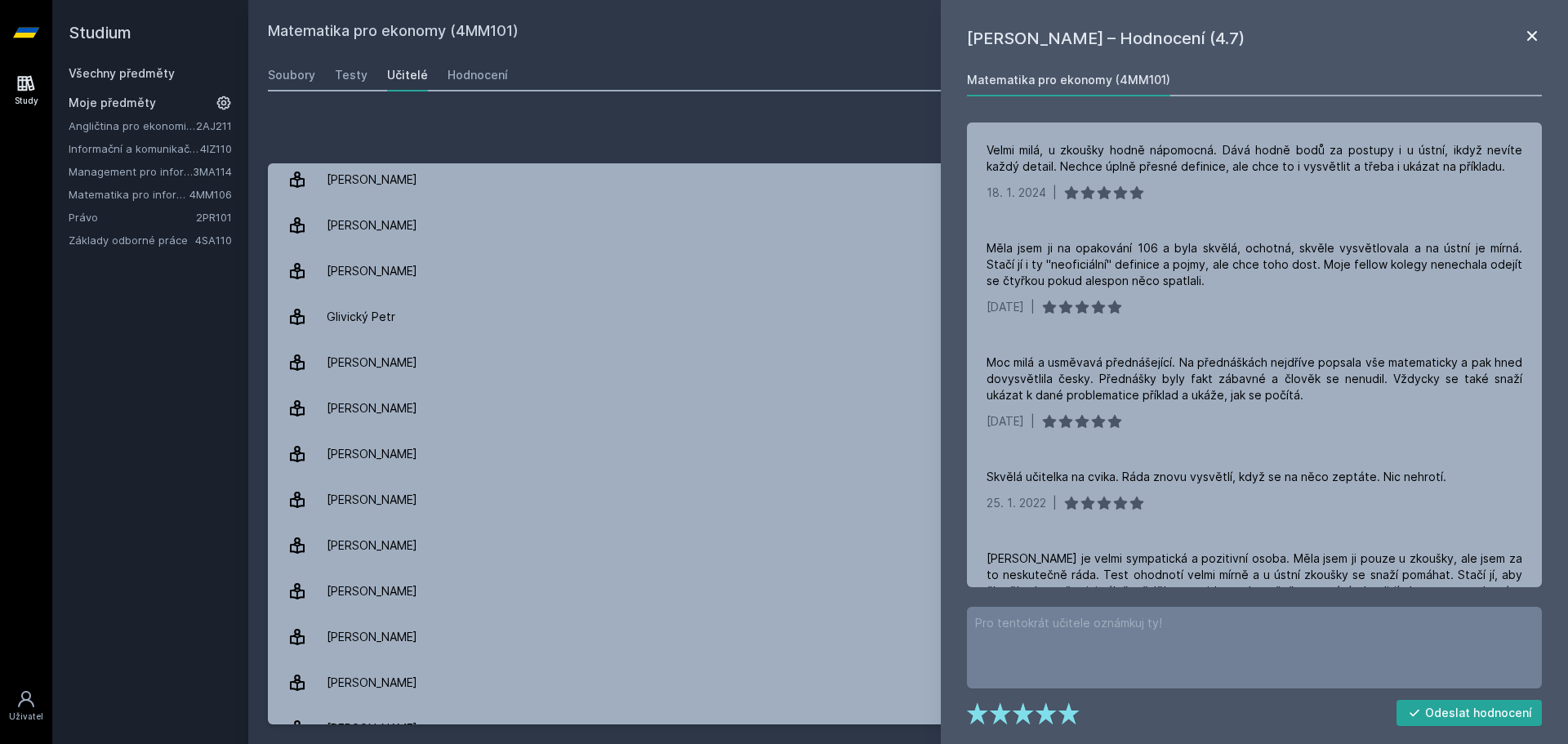
click at [1535, 41] on icon at bounding box center [1532, 36] width 20 height 20
